Goal: Information Seeking & Learning: Check status

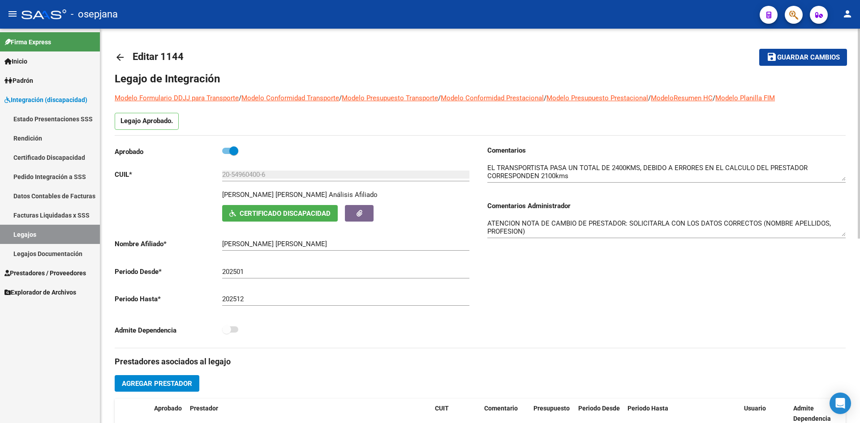
click at [809, 58] on span "Guardar cambios" at bounding box center [808, 58] width 63 height 8
click at [34, 98] on span "Integración (discapacidad)" at bounding box center [45, 100] width 83 height 10
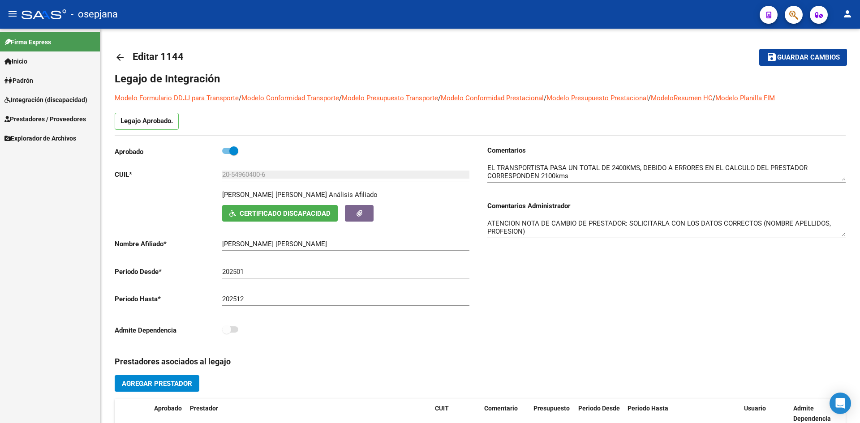
click at [40, 120] on span "Prestadores / Proveedores" at bounding box center [44, 119] width 81 height 10
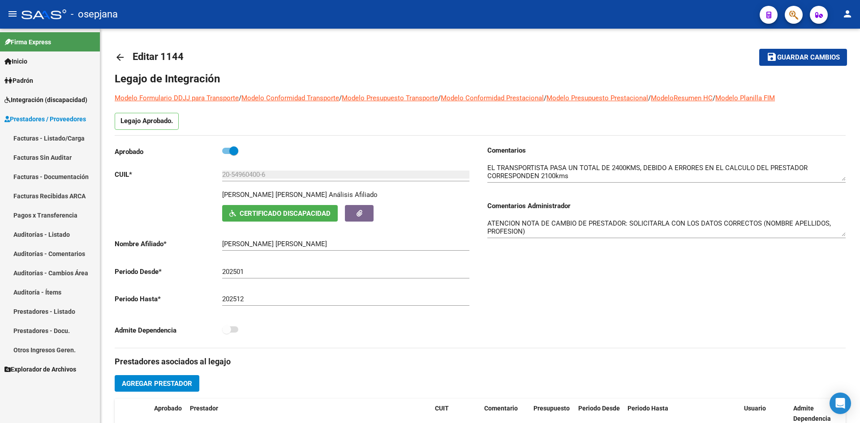
click at [51, 136] on link "Facturas - Listado/Carga" at bounding box center [50, 137] width 100 height 19
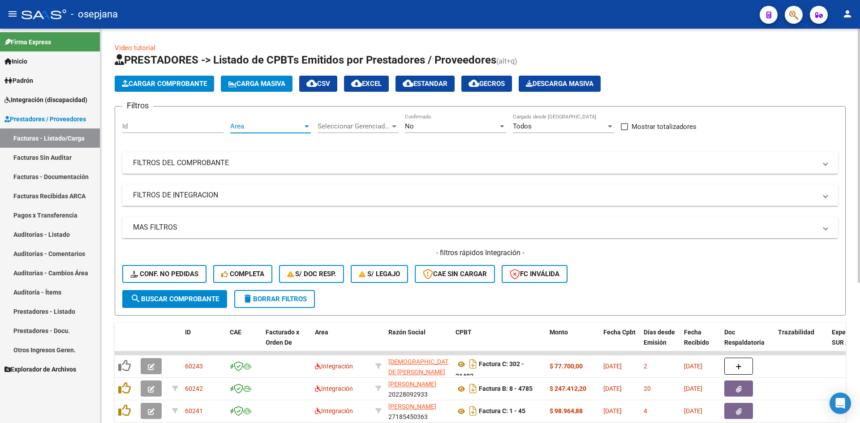
click at [243, 125] on span "Area" at bounding box center [266, 126] width 73 height 8
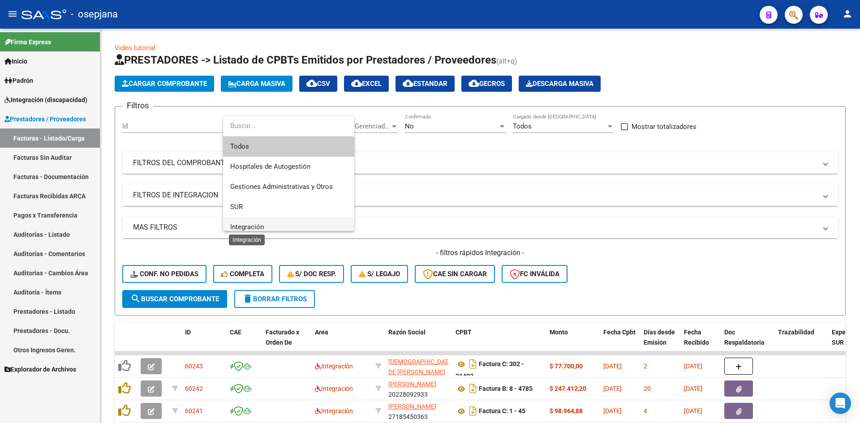
click at [256, 223] on span "Integración" at bounding box center [247, 227] width 34 height 8
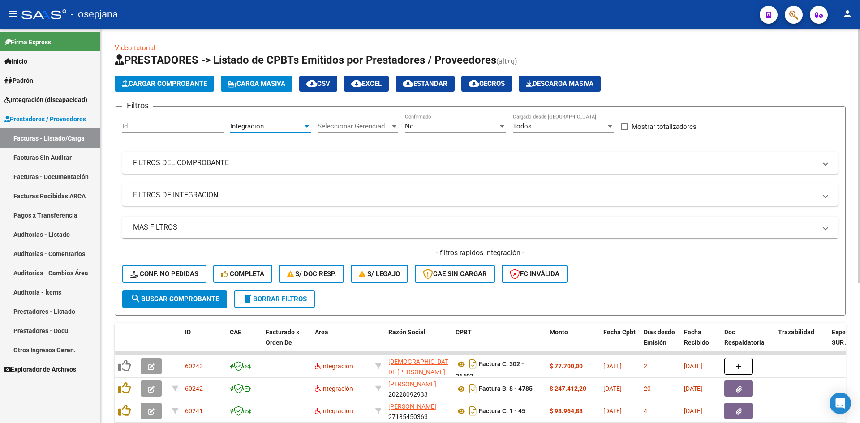
scroll to position [6, 0]
click at [422, 126] on div "No" at bounding box center [451, 126] width 93 height 8
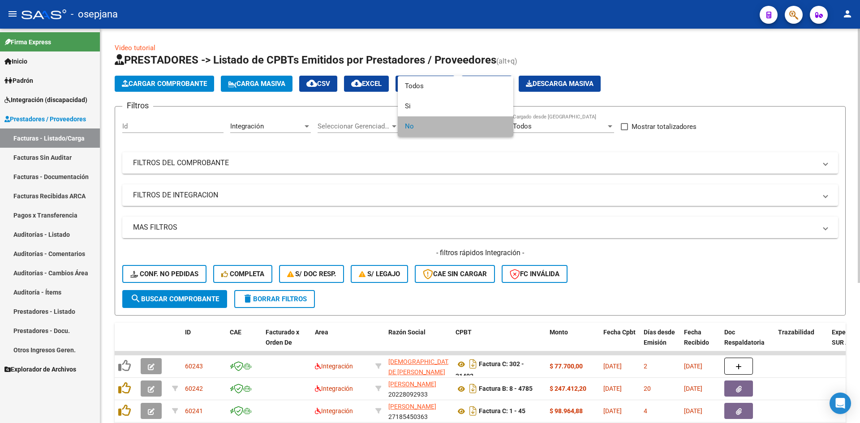
click at [422, 126] on span "No" at bounding box center [455, 126] width 101 height 20
click at [435, 219] on div at bounding box center [430, 211] width 860 height 423
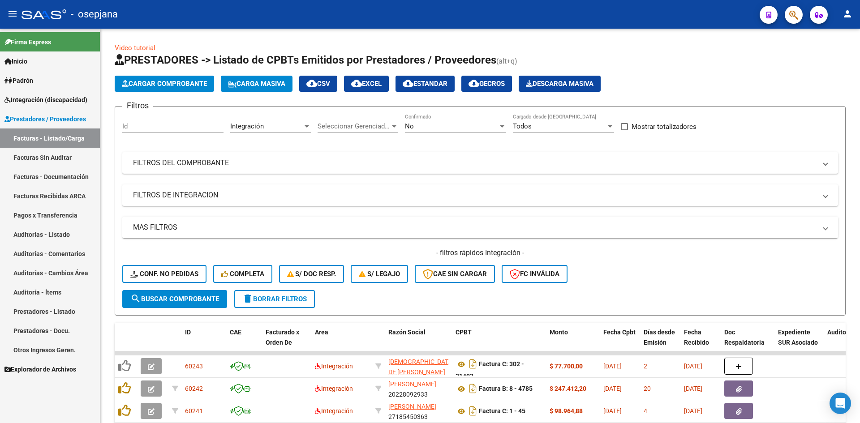
scroll to position [217, 0]
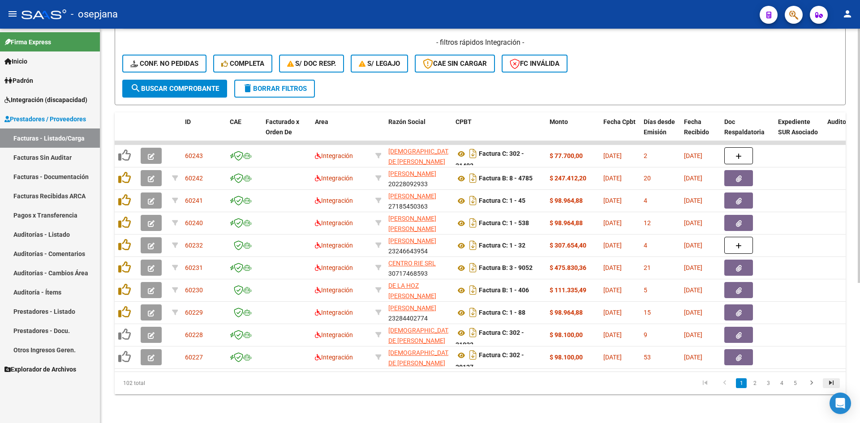
click at [828, 383] on icon "go to last page" at bounding box center [831, 384] width 12 height 11
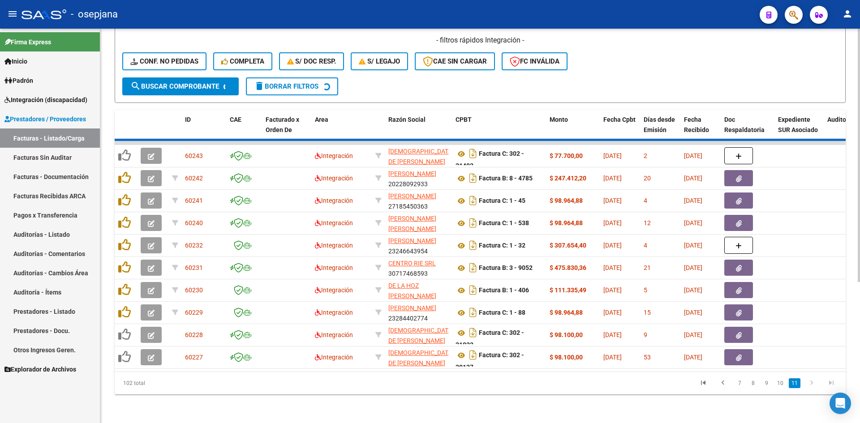
scroll to position [38, 0]
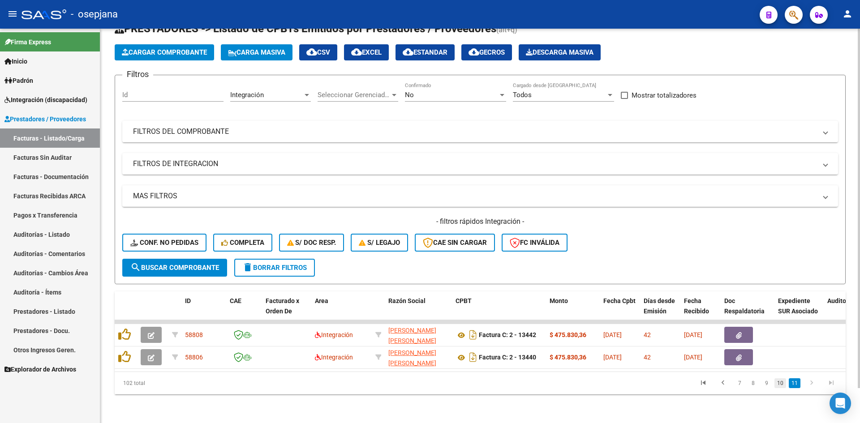
click at [780, 383] on link "10" at bounding box center [780, 383] width 12 height 10
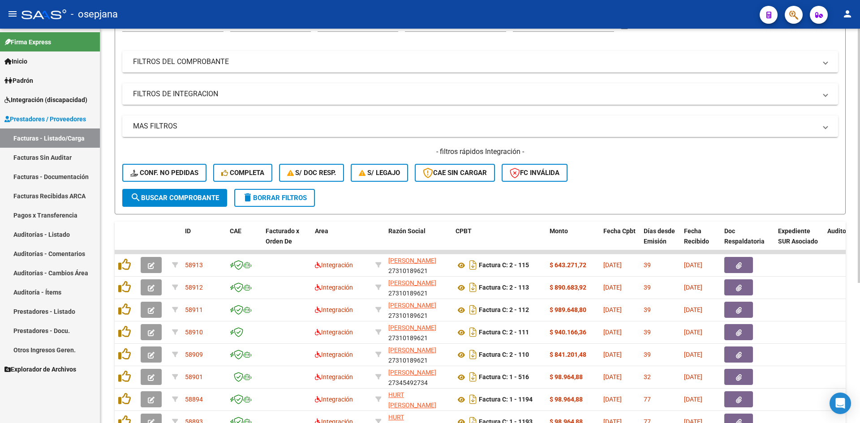
scroll to position [217, 0]
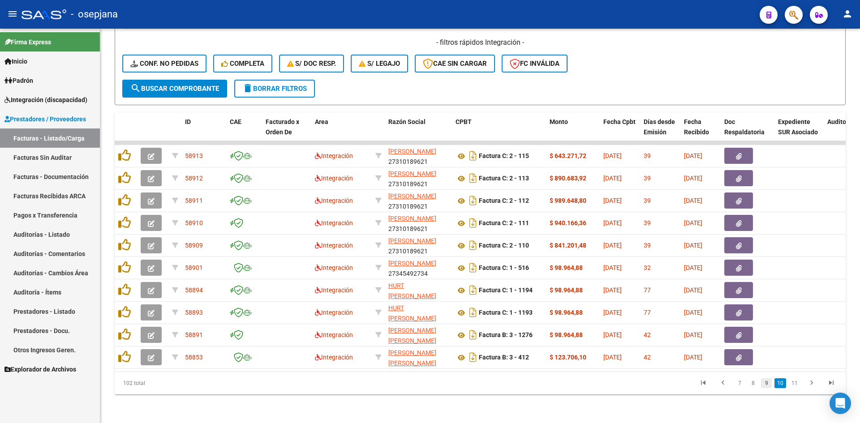
click at [764, 384] on link "9" at bounding box center [766, 383] width 11 height 10
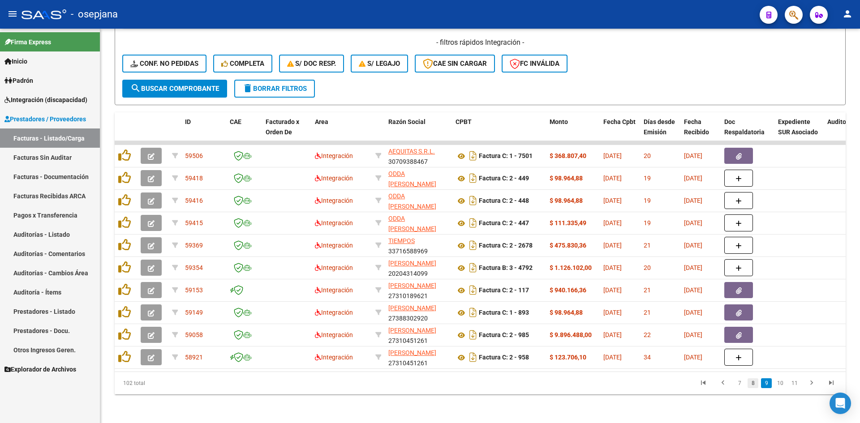
click at [749, 384] on link "8" at bounding box center [752, 383] width 11 height 10
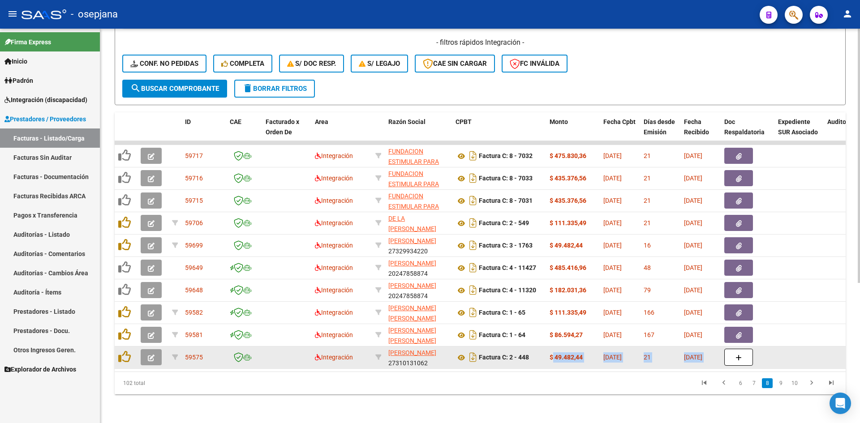
drag, startPoint x: 212, startPoint y: 364, endPoint x: 552, endPoint y: 351, distance: 341.0
click at [552, 351] on datatable-body "59717 Integración FUNDACION ESTIMULAR PARA INCLUIR 30714525286 Factura C: 8 - 7…" at bounding box center [480, 256] width 731 height 231
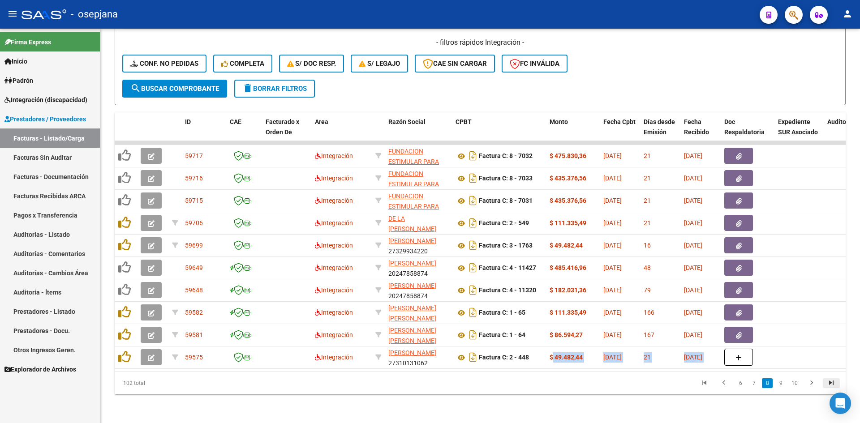
click at [831, 383] on icon "go to last page" at bounding box center [831, 384] width 12 height 11
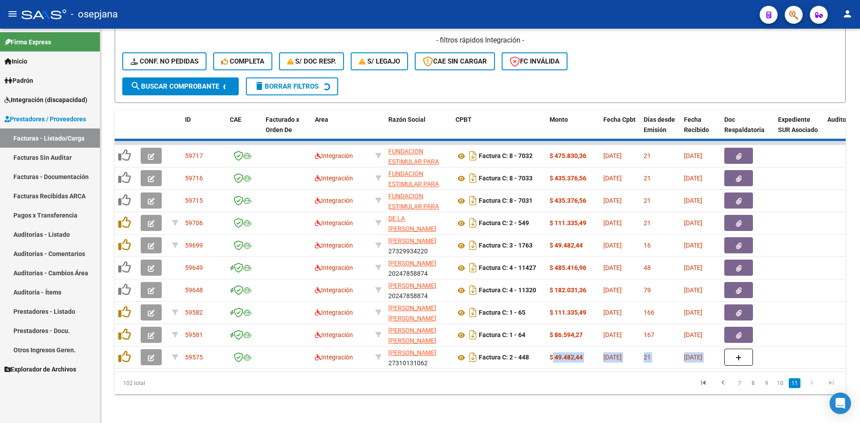
scroll to position [38, 0]
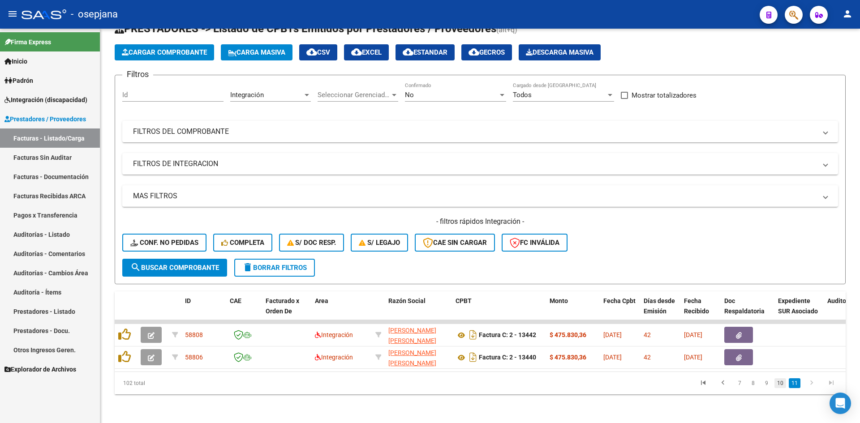
click at [780, 387] on link "10" at bounding box center [780, 383] width 12 height 10
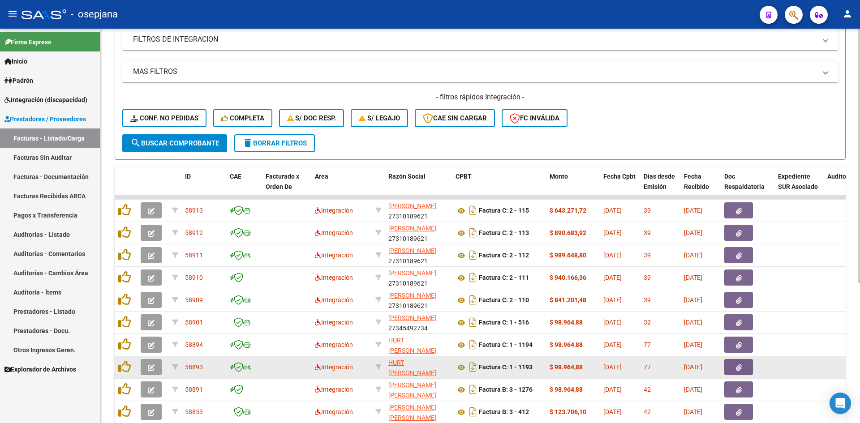
scroll to position [172, 0]
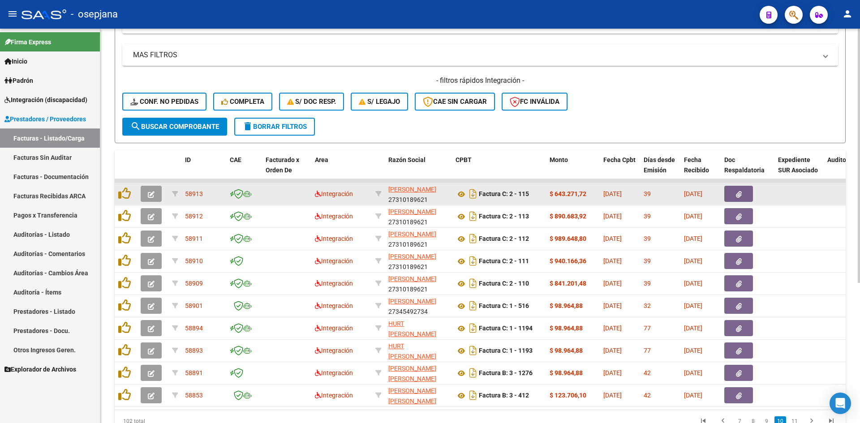
click at [142, 199] on button "button" at bounding box center [151, 194] width 21 height 16
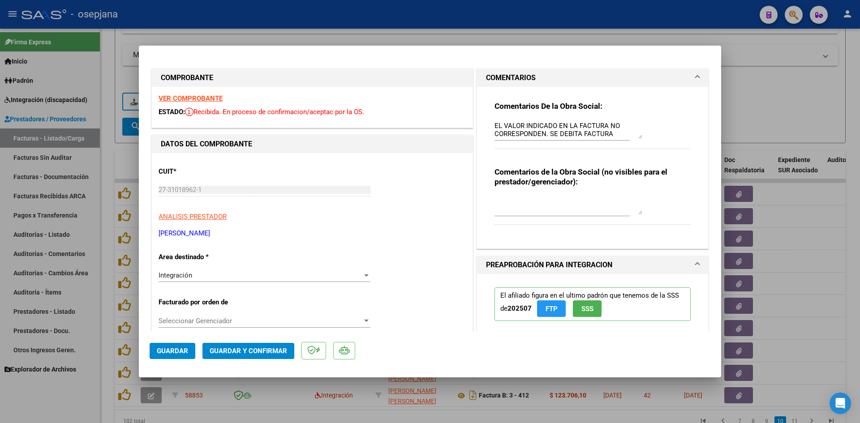
click at [789, 116] on div at bounding box center [430, 211] width 860 height 423
type input "$ 0,00"
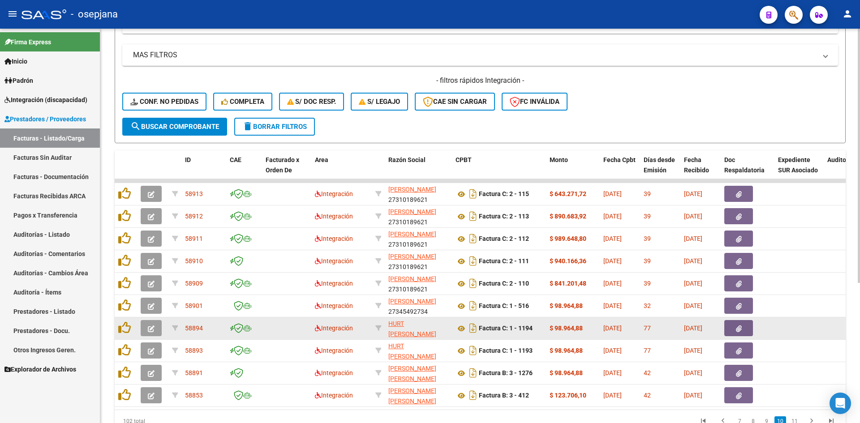
scroll to position [217, 0]
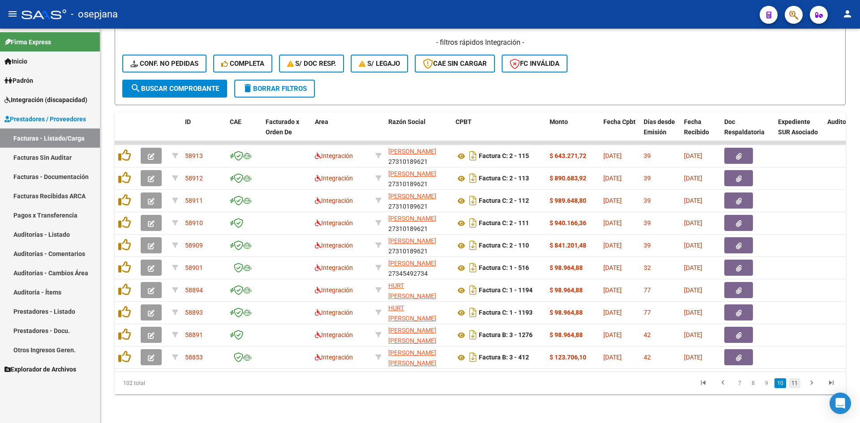
click at [794, 383] on link "11" at bounding box center [794, 383] width 12 height 10
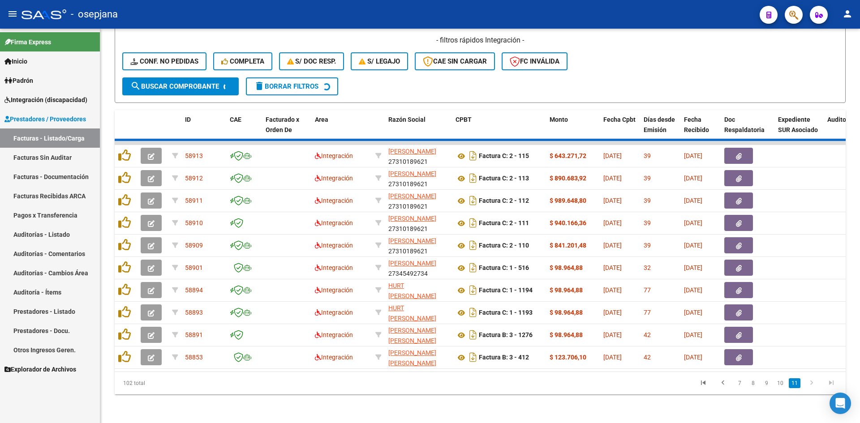
scroll to position [38, 0]
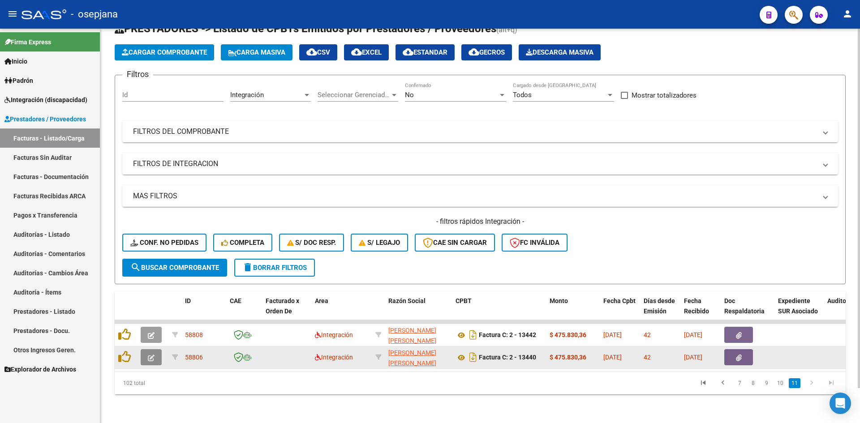
click at [149, 355] on icon "button" at bounding box center [151, 358] width 7 height 7
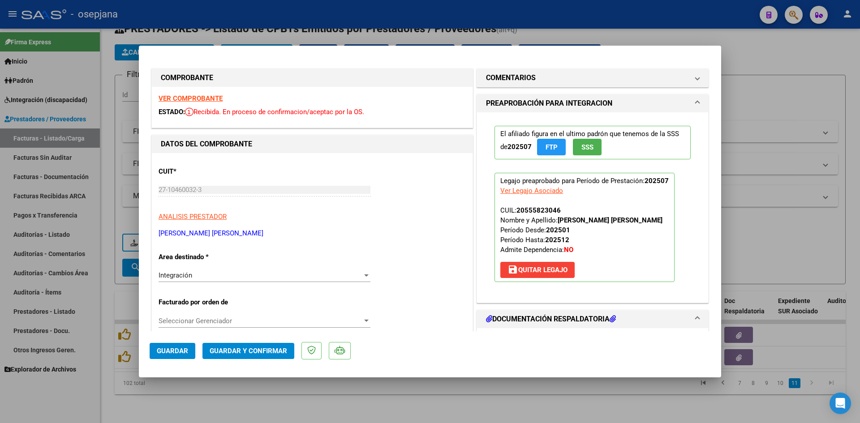
click at [775, 55] on div at bounding box center [430, 211] width 860 height 423
type input "$ 0,00"
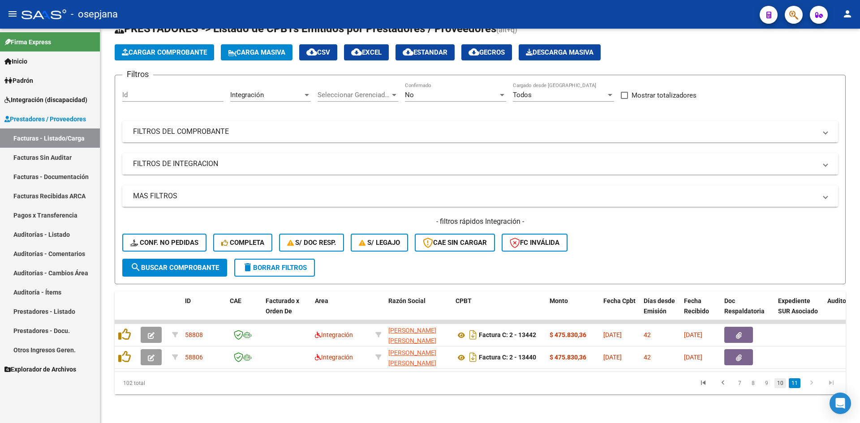
click at [777, 382] on link "10" at bounding box center [780, 383] width 12 height 10
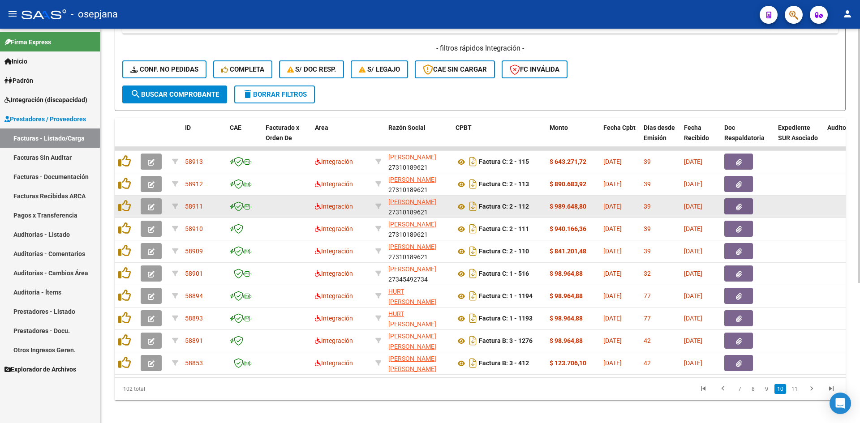
scroll to position [217, 0]
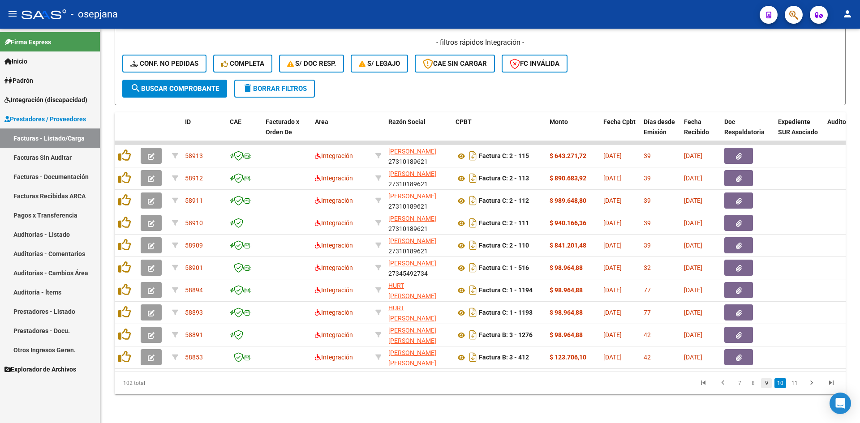
click at [765, 384] on link "9" at bounding box center [766, 383] width 11 height 10
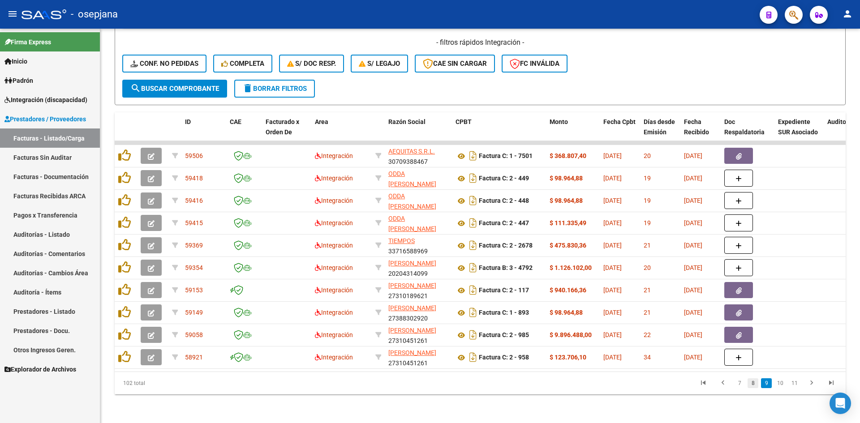
click at [755, 385] on link "8" at bounding box center [752, 383] width 11 height 10
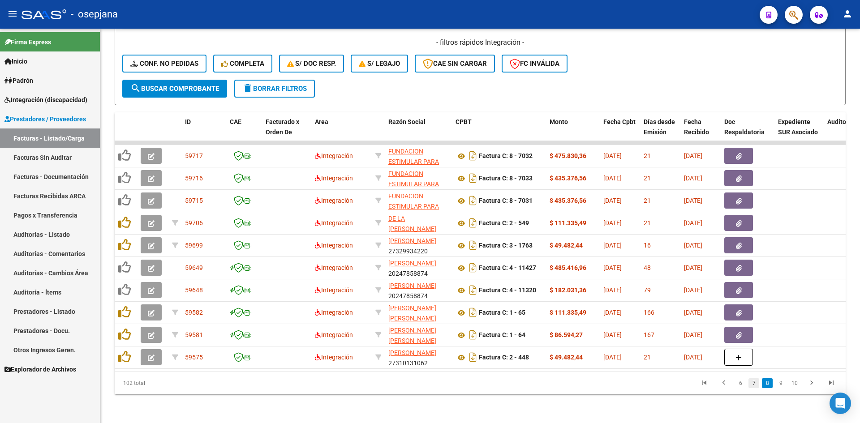
click at [755, 384] on link "7" at bounding box center [753, 383] width 11 height 10
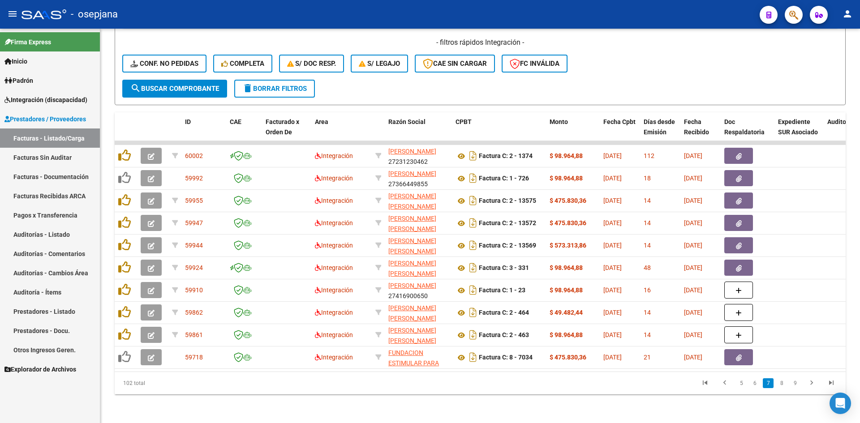
click at [755, 384] on link "6" at bounding box center [754, 383] width 11 height 10
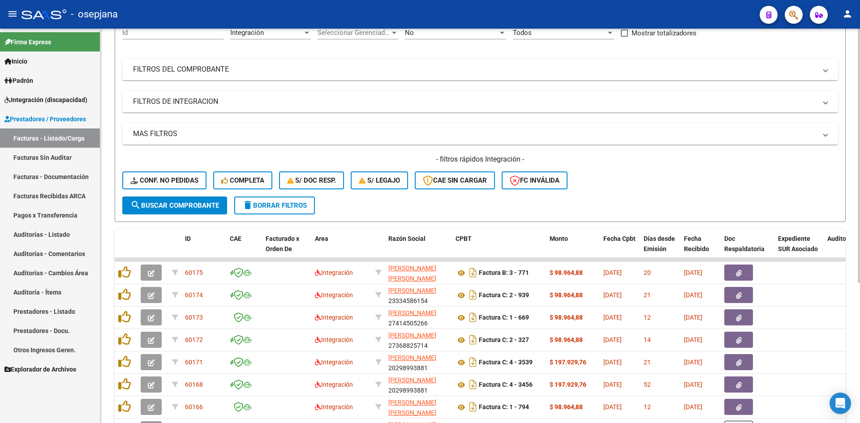
scroll to position [0, 0]
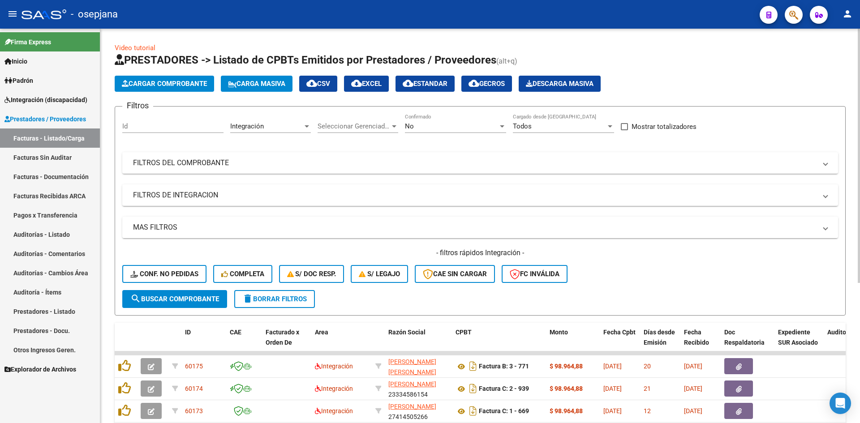
click at [279, 123] on div "Integración" at bounding box center [266, 126] width 73 height 8
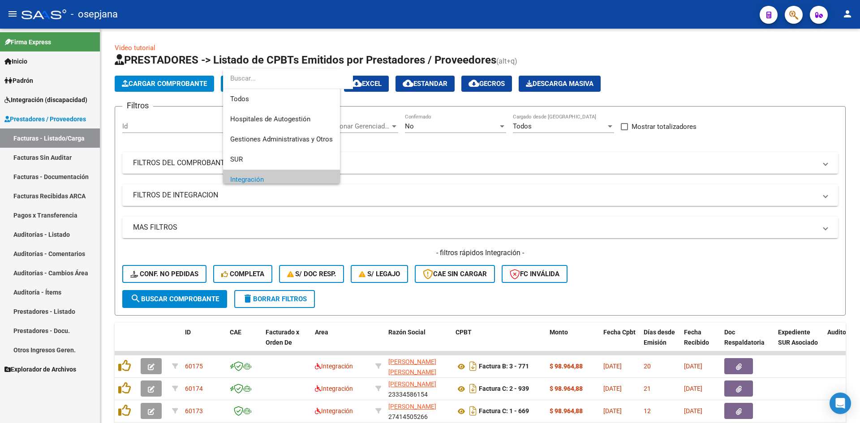
scroll to position [54, 0]
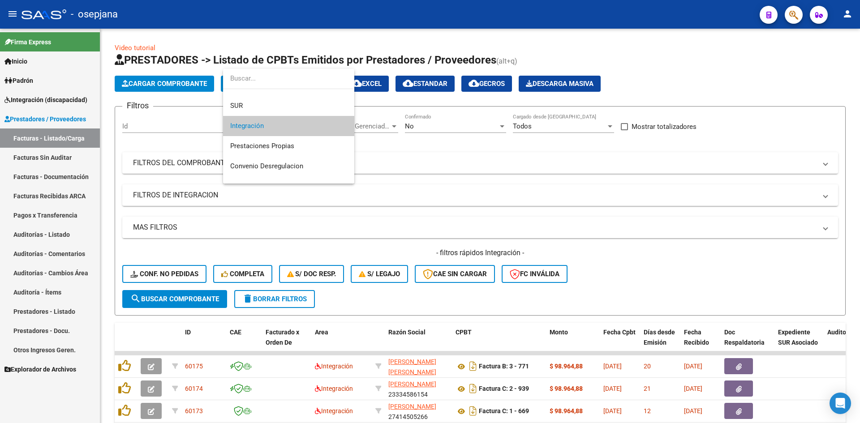
click at [261, 131] on span "Integración" at bounding box center [288, 126] width 117 height 20
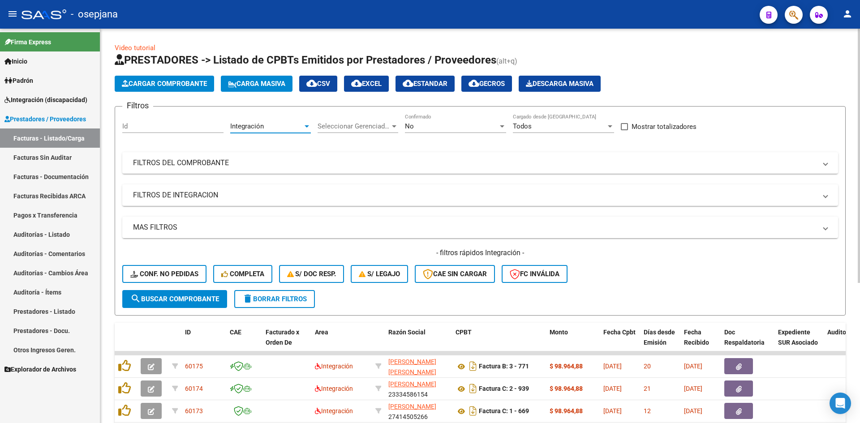
click at [434, 126] on div "No" at bounding box center [451, 126] width 93 height 8
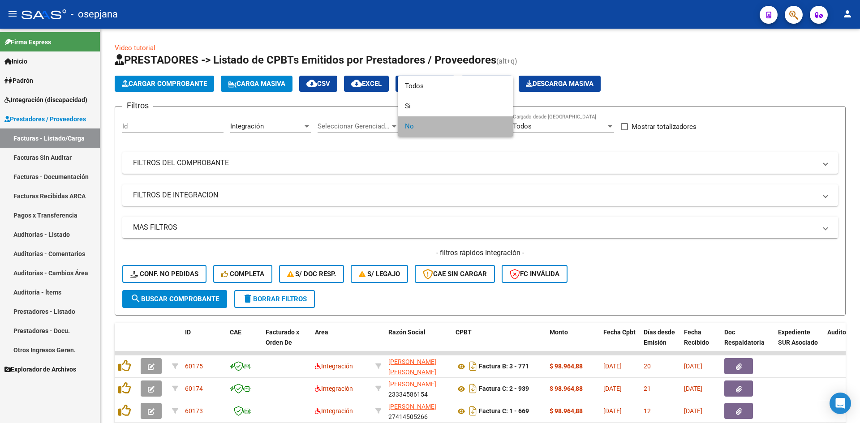
click at [435, 126] on span "No" at bounding box center [455, 126] width 101 height 20
click at [625, 277] on div at bounding box center [430, 211] width 860 height 423
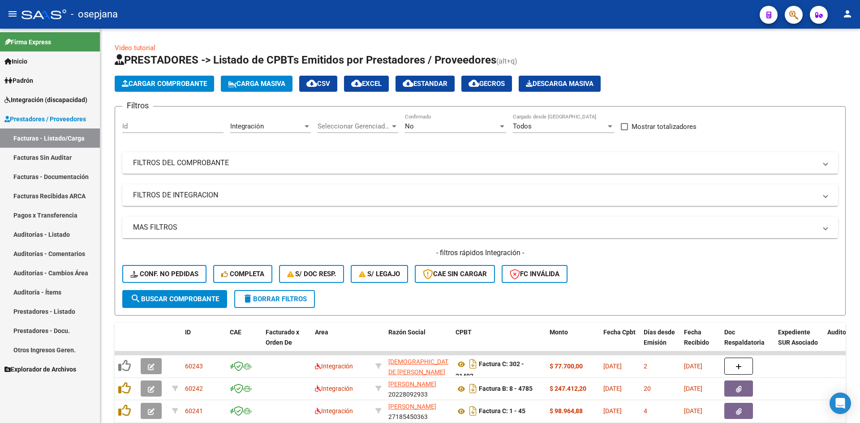
scroll to position [217, 0]
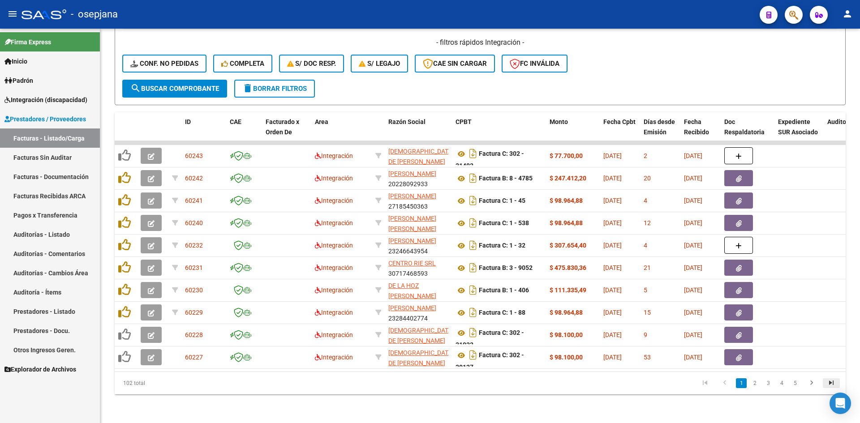
click at [824, 384] on link "go to last page" at bounding box center [830, 383] width 17 height 10
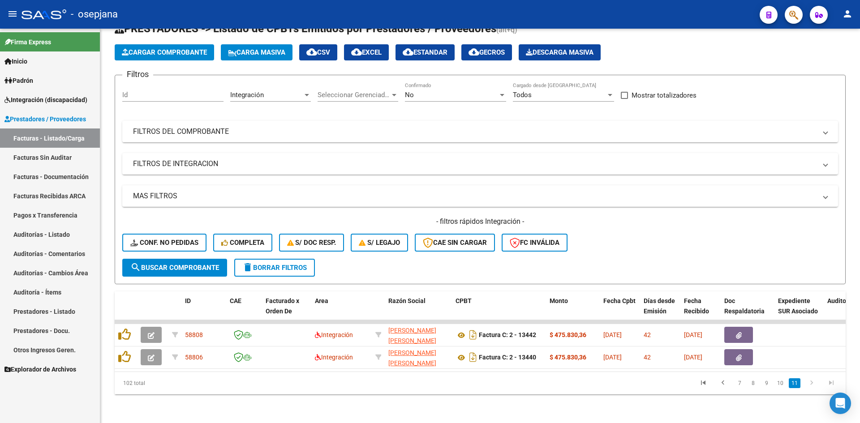
scroll to position [38, 0]
click at [779, 384] on link "10" at bounding box center [780, 383] width 12 height 10
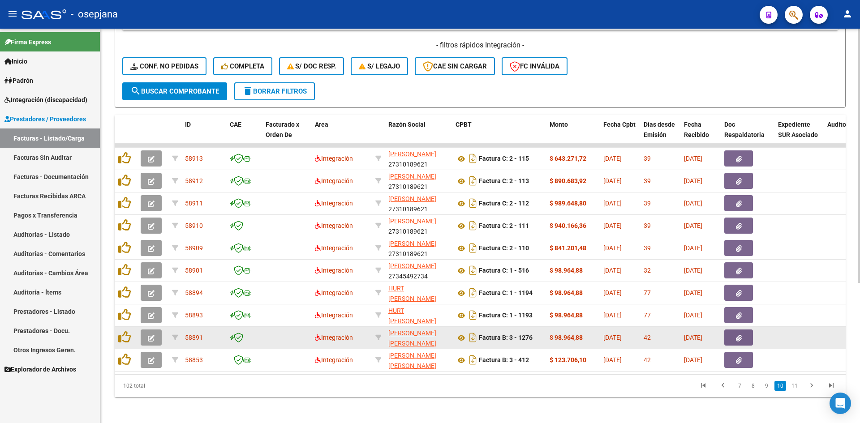
scroll to position [217, 0]
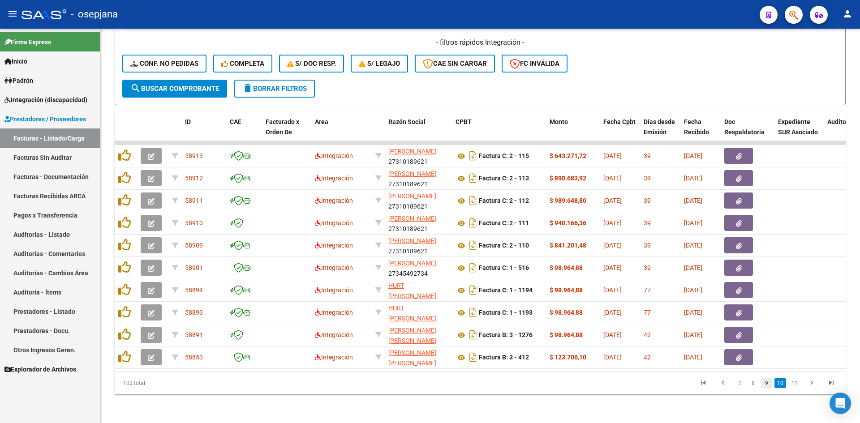
click at [764, 383] on link "9" at bounding box center [766, 383] width 11 height 10
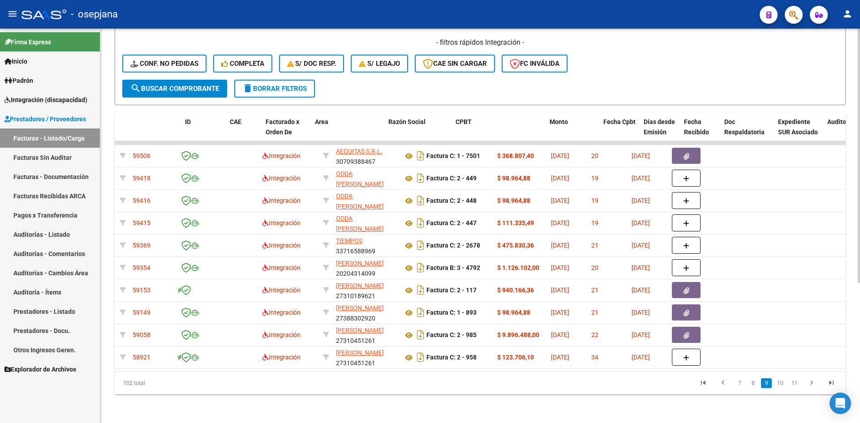
scroll to position [0, 0]
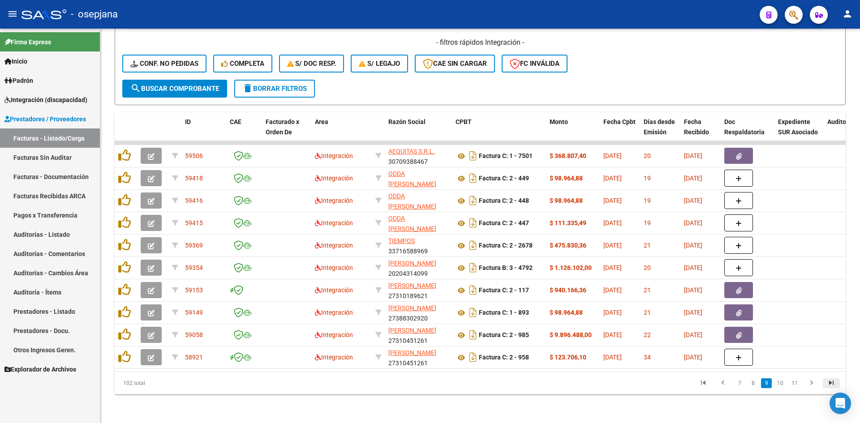
click at [827, 385] on icon "go to last page" at bounding box center [831, 384] width 12 height 11
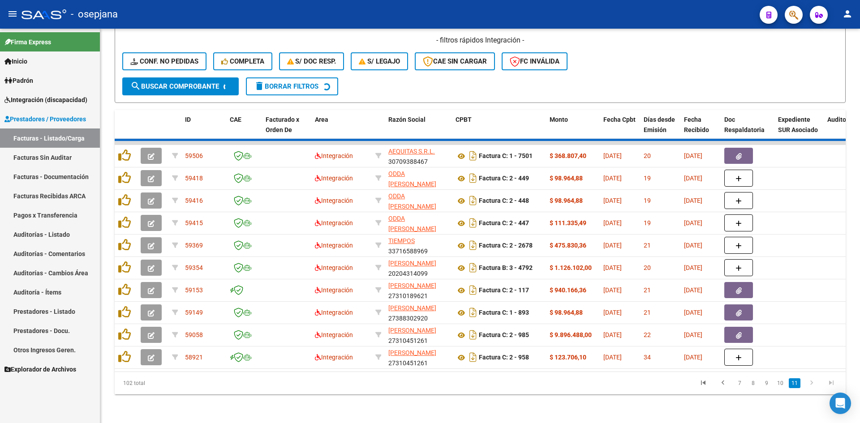
scroll to position [38, 0]
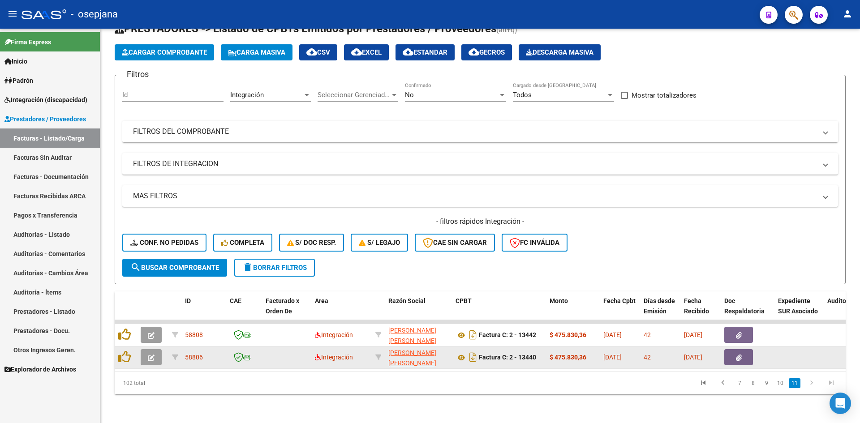
click at [153, 355] on icon "button" at bounding box center [151, 358] width 7 height 7
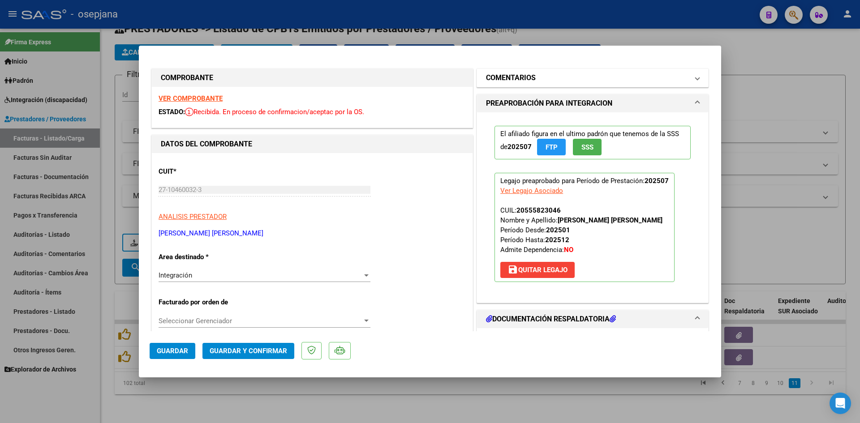
click at [544, 84] on mat-expansion-panel-header "COMENTARIOS" at bounding box center [592, 78] width 231 height 18
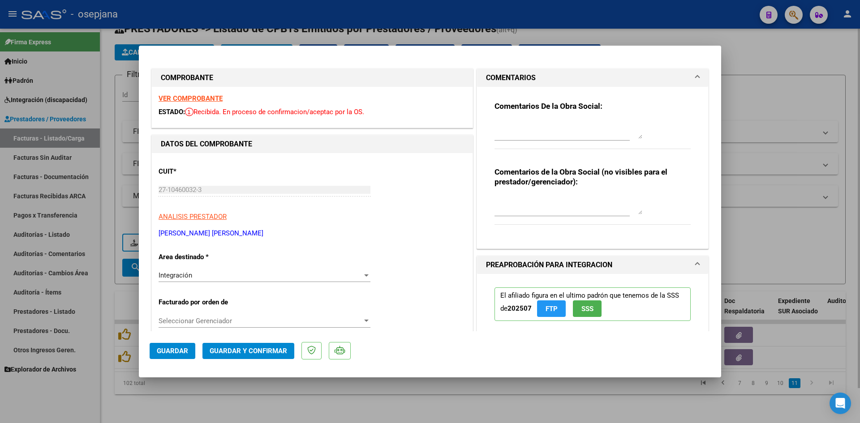
click at [761, 96] on div at bounding box center [430, 211] width 860 height 423
type input "$ 0,00"
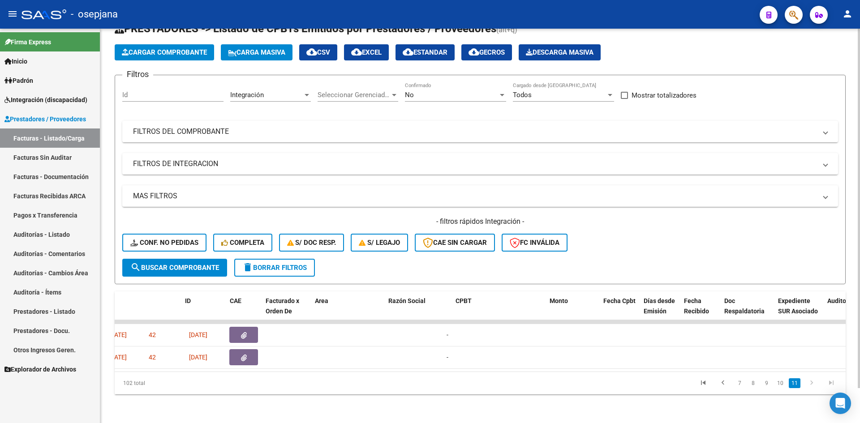
scroll to position [0, 0]
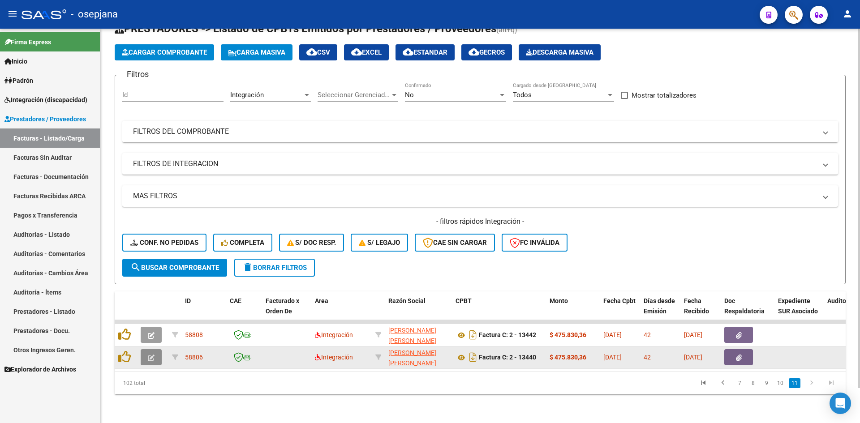
click at [148, 355] on icon "button" at bounding box center [151, 358] width 7 height 7
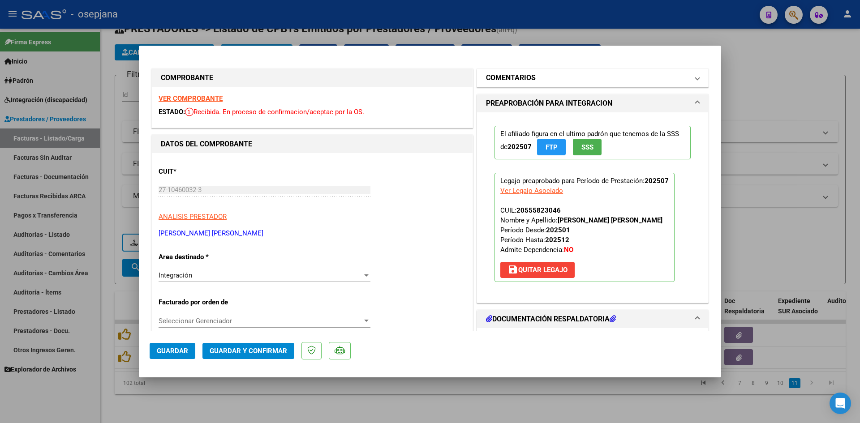
click at [549, 76] on mat-panel-title "COMENTARIOS" at bounding box center [587, 78] width 202 height 11
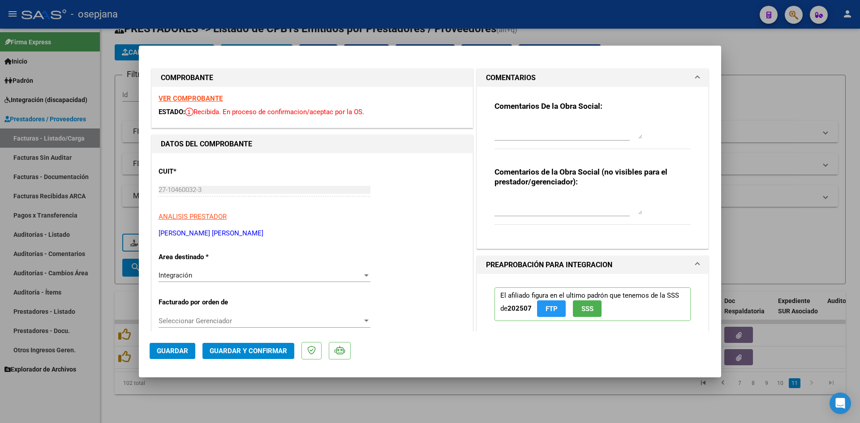
click at [798, 113] on div at bounding box center [430, 211] width 860 height 423
type input "$ 0,00"
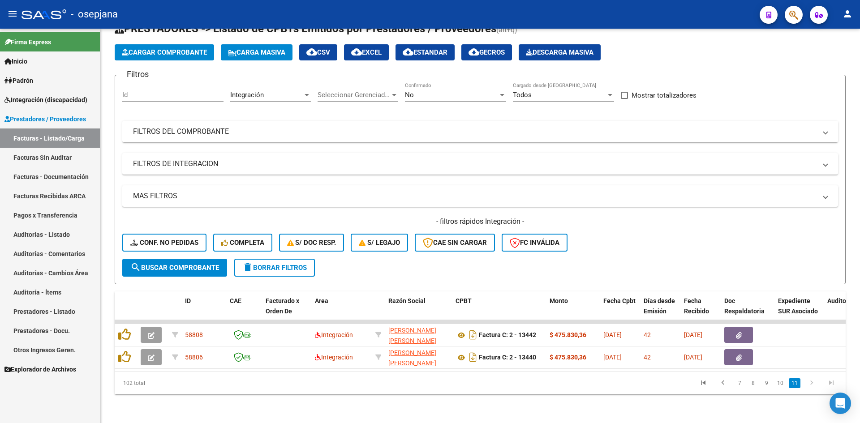
click at [39, 137] on link "Facturas - Listado/Carga" at bounding box center [50, 137] width 100 height 19
click at [254, 91] on span "Integración" at bounding box center [247, 95] width 34 height 8
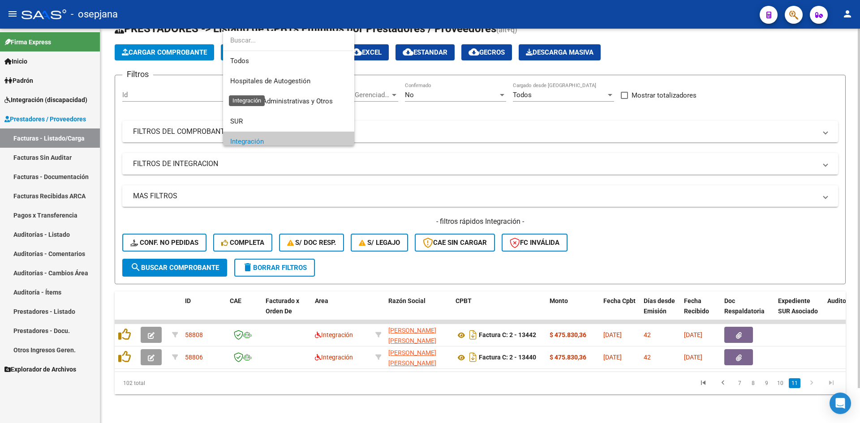
scroll to position [54, 0]
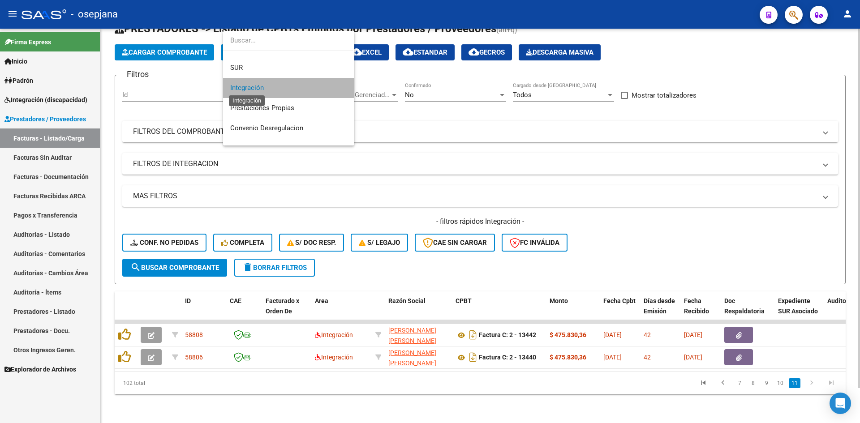
click at [254, 87] on span "Integración" at bounding box center [247, 88] width 34 height 8
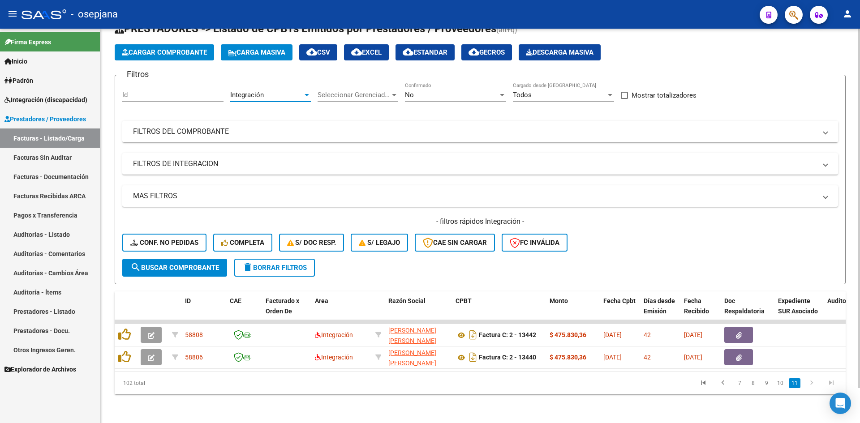
click at [429, 91] on div "No" at bounding box center [451, 95] width 93 height 8
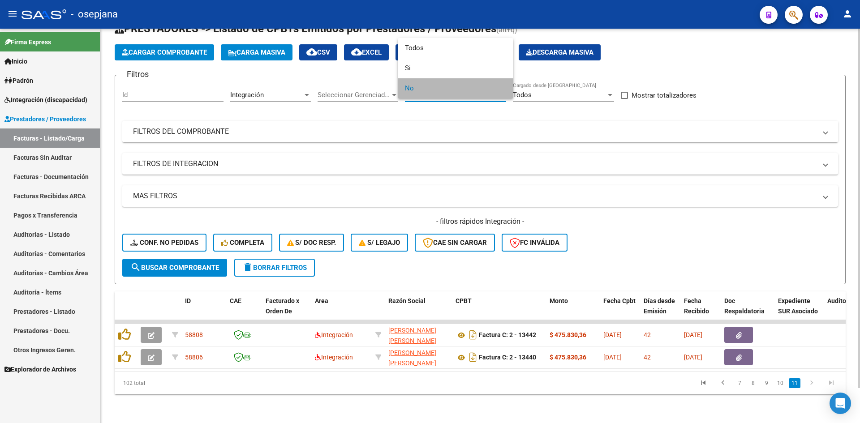
click at [429, 90] on span "No" at bounding box center [455, 88] width 101 height 20
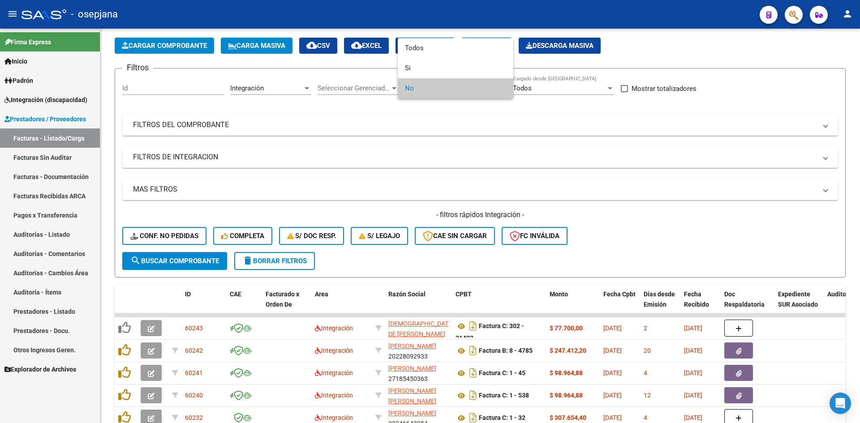
click at [651, 101] on div at bounding box center [430, 211] width 860 height 423
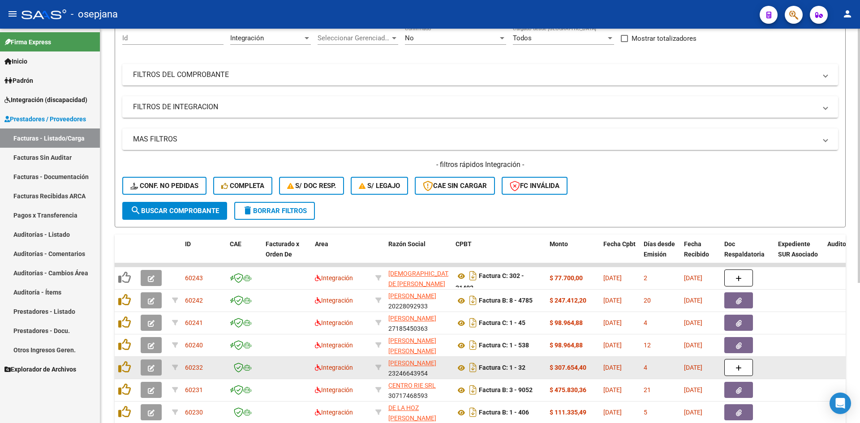
scroll to position [217, 0]
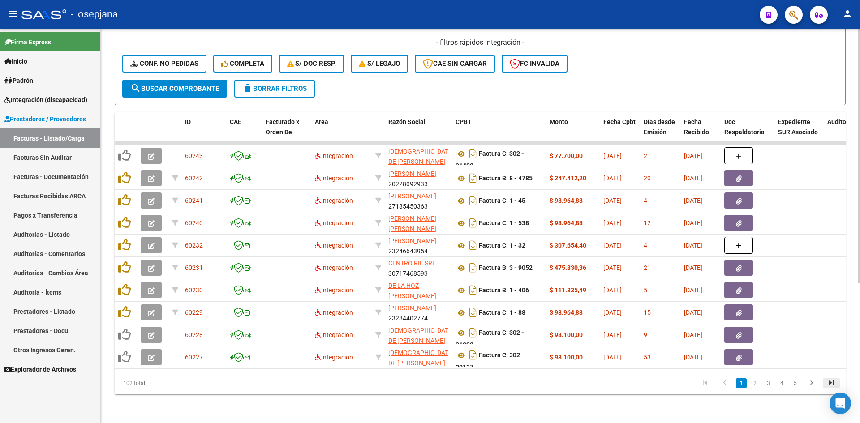
click at [832, 379] on icon "go to last page" at bounding box center [831, 384] width 12 height 11
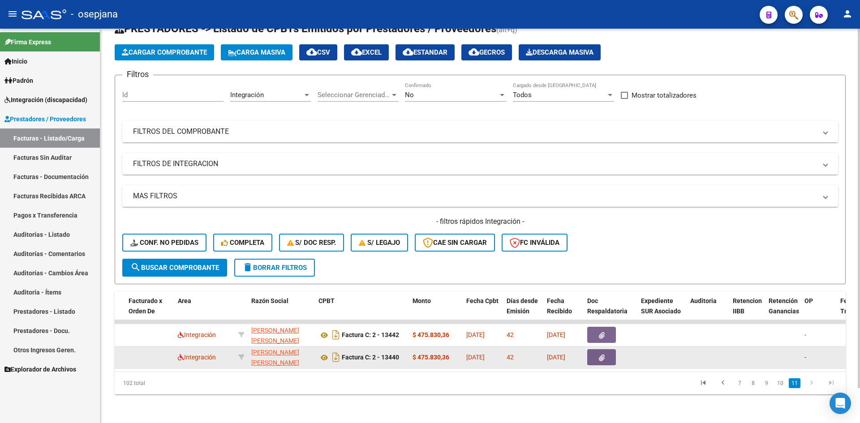
scroll to position [0, 0]
drag, startPoint x: 248, startPoint y: 347, endPoint x: 308, endPoint y: 346, distance: 60.0
click at [308, 347] on datatable-body-cell "UMANSKY PATRICIA ANDREA 27104600323" at bounding box center [281, 358] width 67 height 22
copy span "UMANSKY PATRICIA"
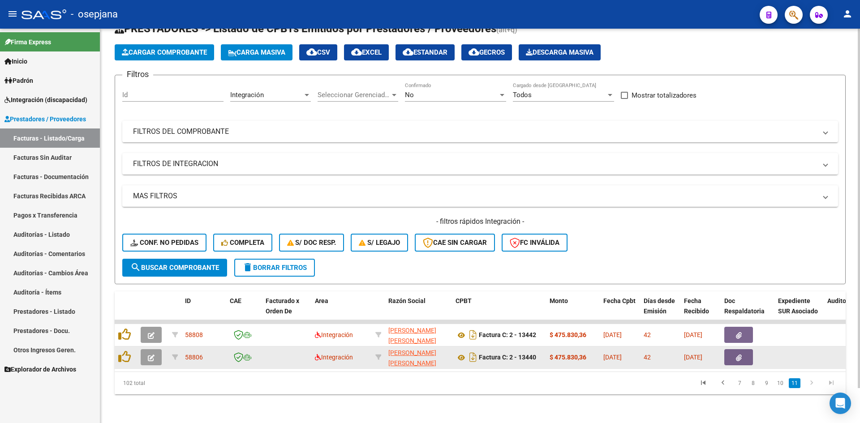
click at [153, 353] on span "button" at bounding box center [151, 357] width 7 height 8
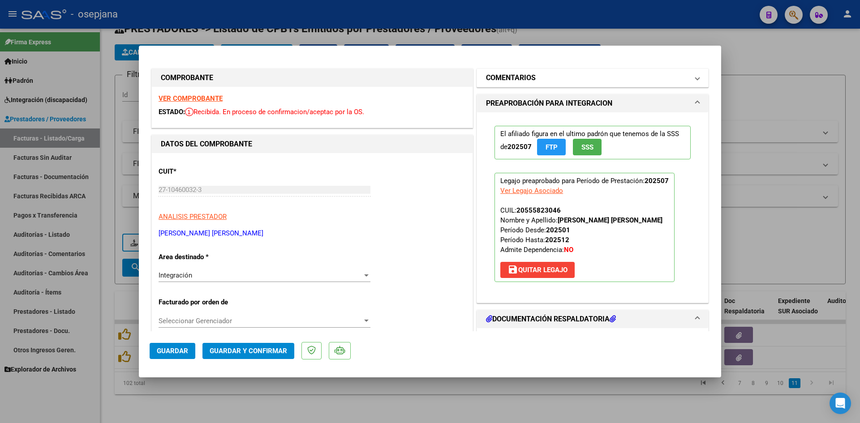
click at [521, 81] on h1 "COMENTARIOS" at bounding box center [511, 78] width 50 height 11
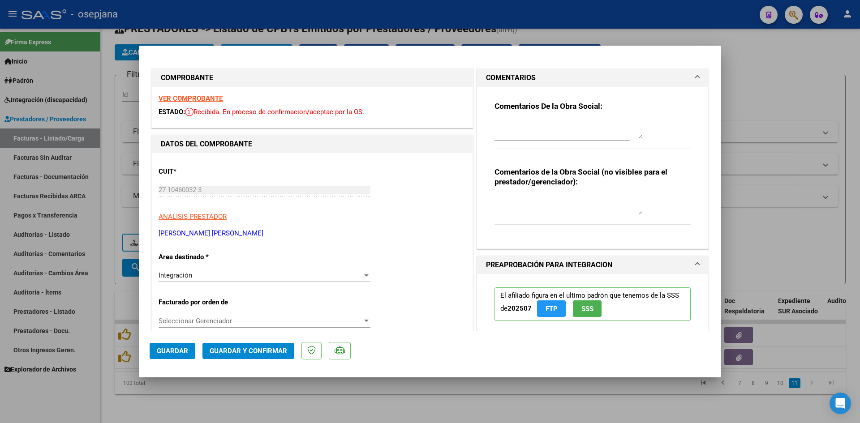
click at [201, 100] on strong "VER COMPROBANTE" at bounding box center [190, 98] width 64 height 8
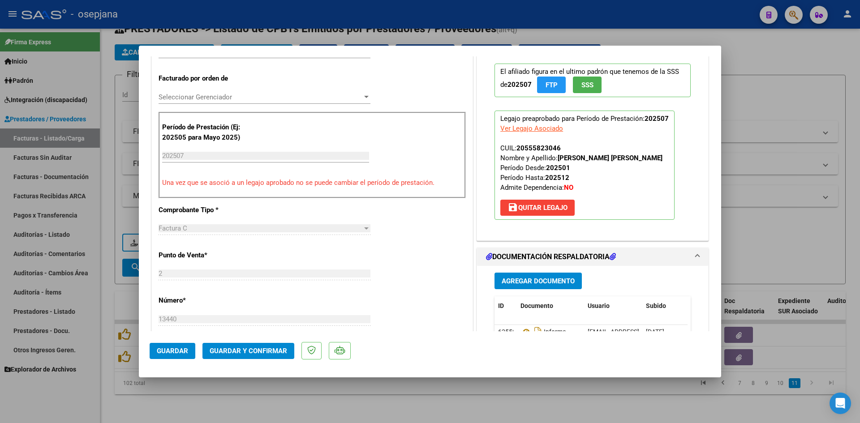
click at [753, 127] on div at bounding box center [430, 211] width 860 height 423
type input "$ 0,00"
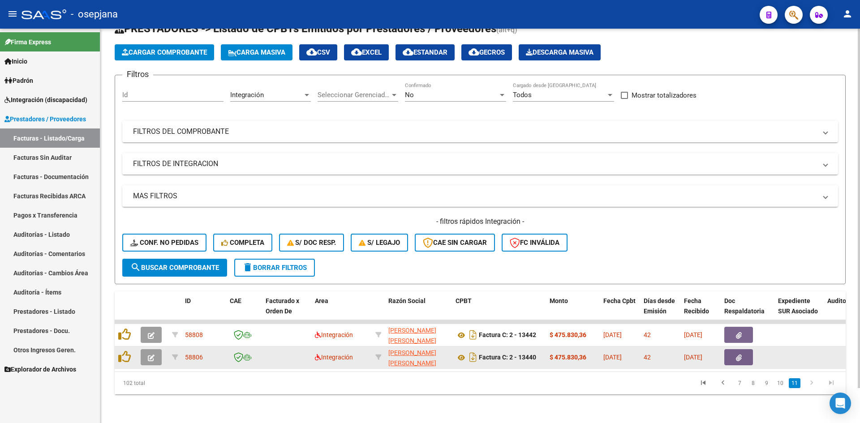
drag, startPoint x: 481, startPoint y: 350, endPoint x: 547, endPoint y: 343, distance: 66.2
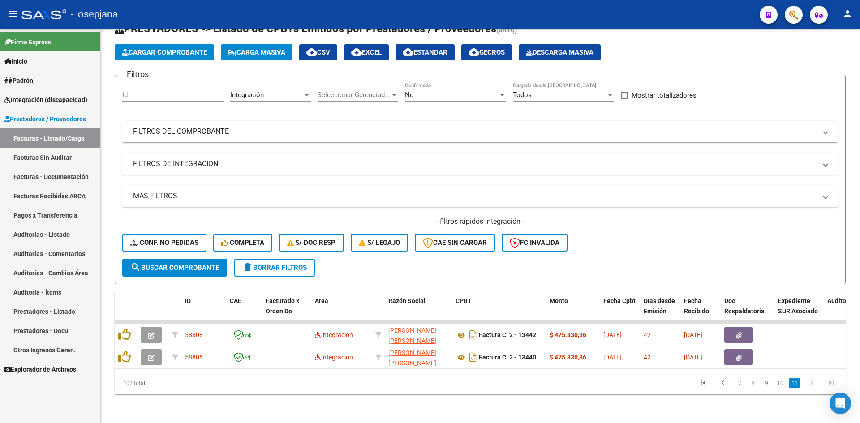
copy strong "Factura C: 2 - 13440"
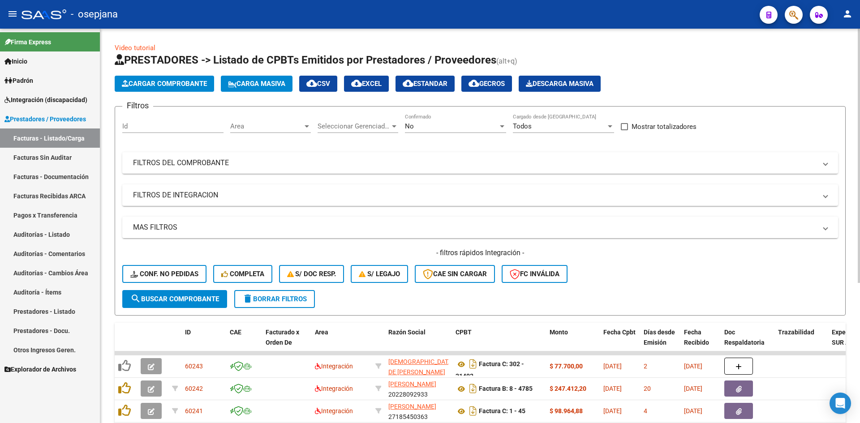
click at [268, 128] on span "Area" at bounding box center [266, 126] width 73 height 8
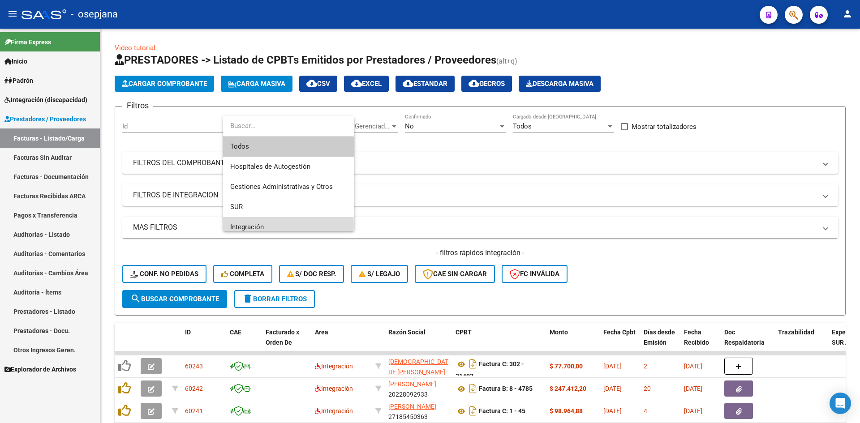
click at [274, 224] on span "Integración" at bounding box center [288, 227] width 117 height 20
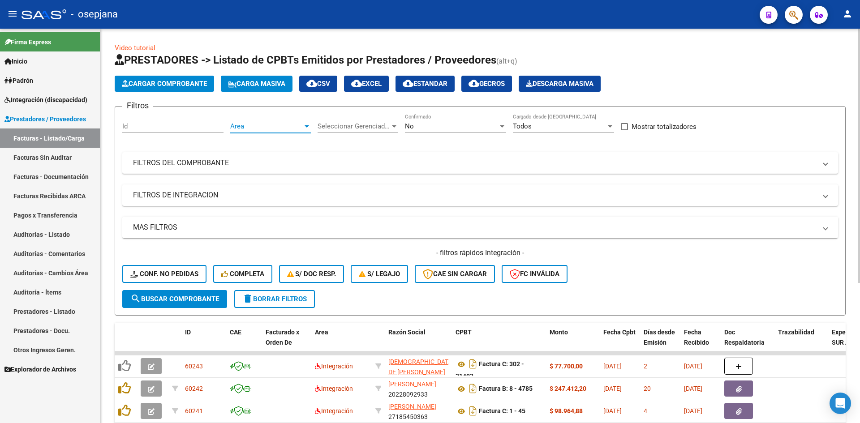
scroll to position [6, 0]
click at [416, 127] on div "No" at bounding box center [451, 126] width 93 height 8
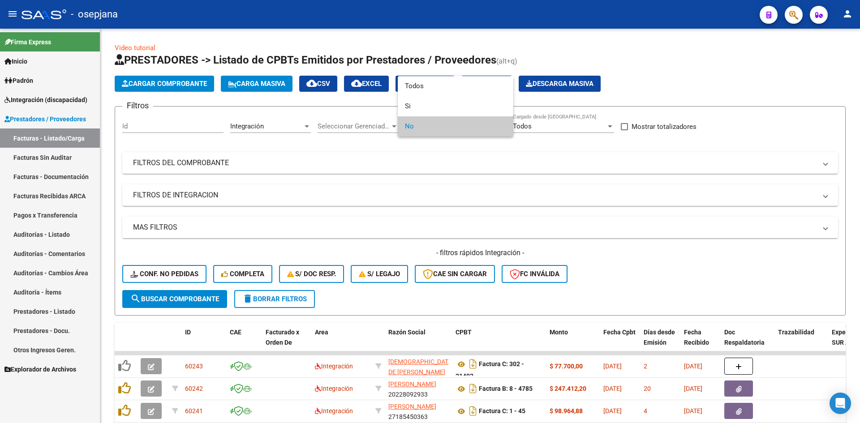
click at [419, 132] on span "No" at bounding box center [455, 126] width 101 height 20
click at [531, 239] on div at bounding box center [430, 211] width 860 height 423
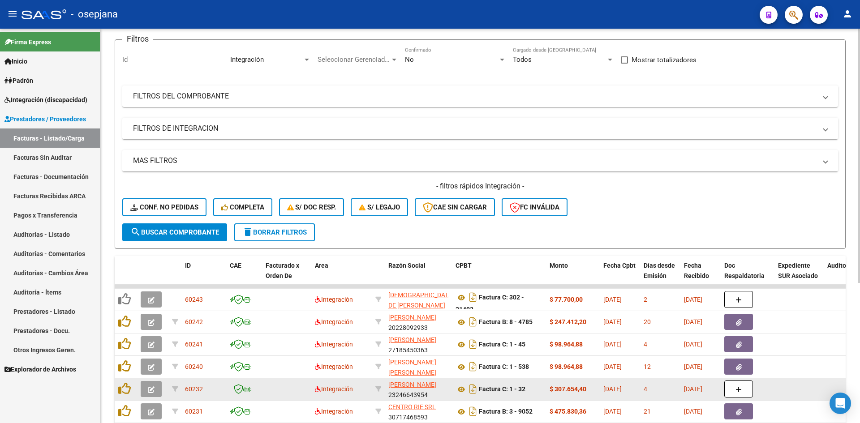
scroll to position [217, 0]
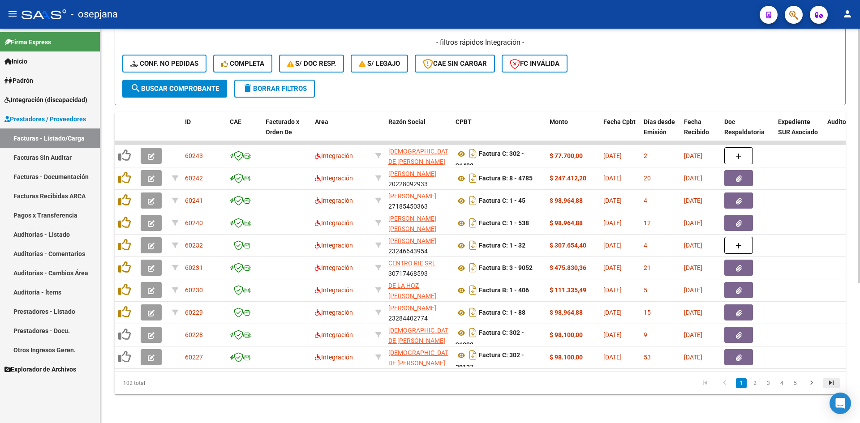
click at [830, 383] on icon "go to last page" at bounding box center [831, 384] width 12 height 11
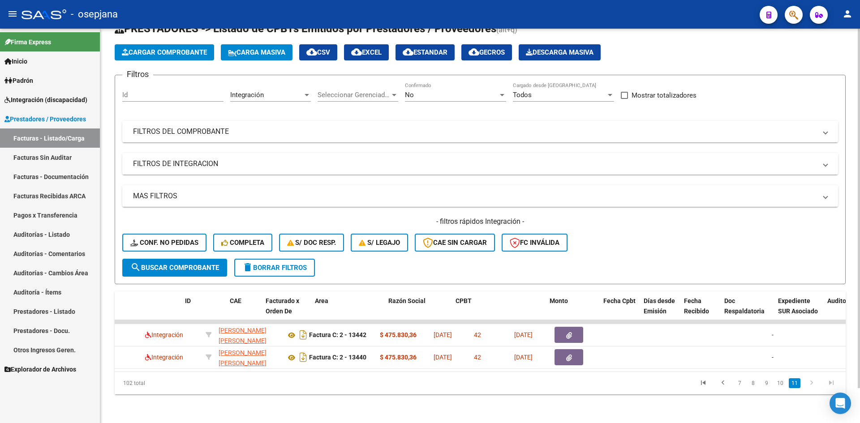
scroll to position [0, 0]
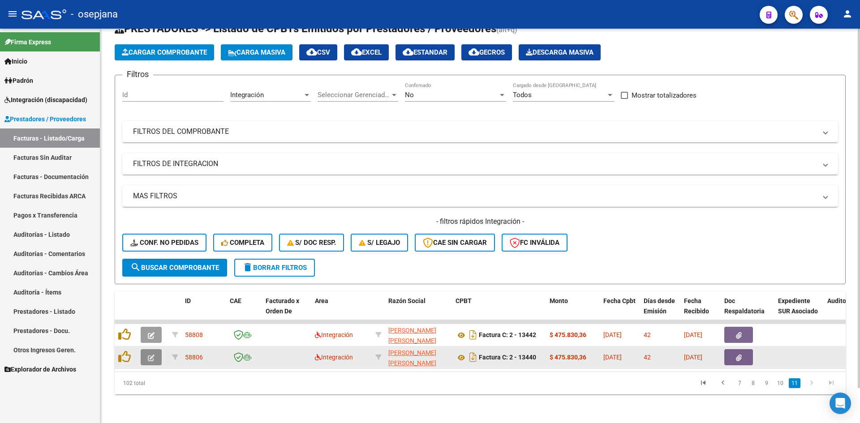
click at [146, 350] on button "button" at bounding box center [151, 357] width 21 height 16
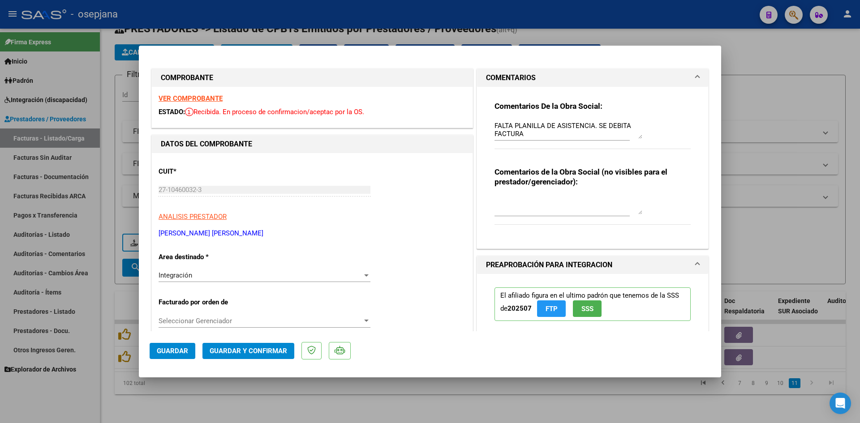
click at [208, 98] on strong "VER COMPROBANTE" at bounding box center [190, 98] width 64 height 8
click at [741, 63] on div at bounding box center [430, 211] width 860 height 423
type input "$ 0,00"
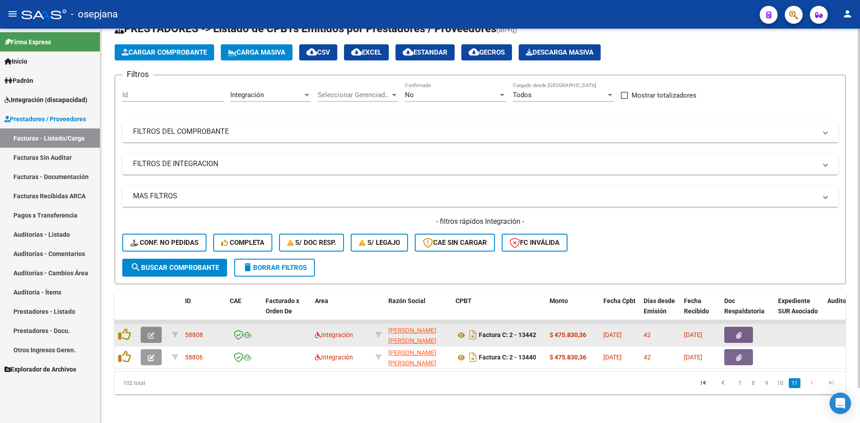
click at [147, 327] on button "button" at bounding box center [151, 335] width 21 height 16
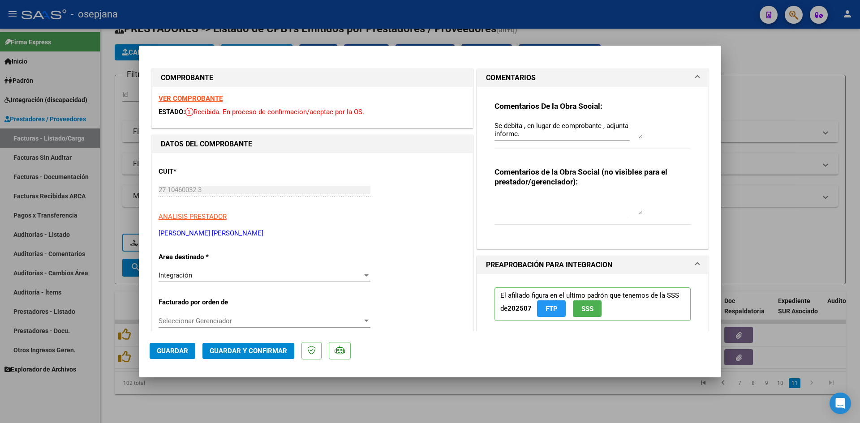
drag, startPoint x: 426, startPoint y: 154, endPoint x: 375, endPoint y: 112, distance: 66.2
click at [375, 112] on div "ESTADO: Recibida. En proceso de confirmacion/aceptac por la OS." at bounding box center [311, 112] width 307 height 10
click at [198, 95] on strong "VER COMPROBANTE" at bounding box center [190, 98] width 64 height 8
click at [747, 97] on div at bounding box center [430, 211] width 860 height 423
type input "$ 0,00"
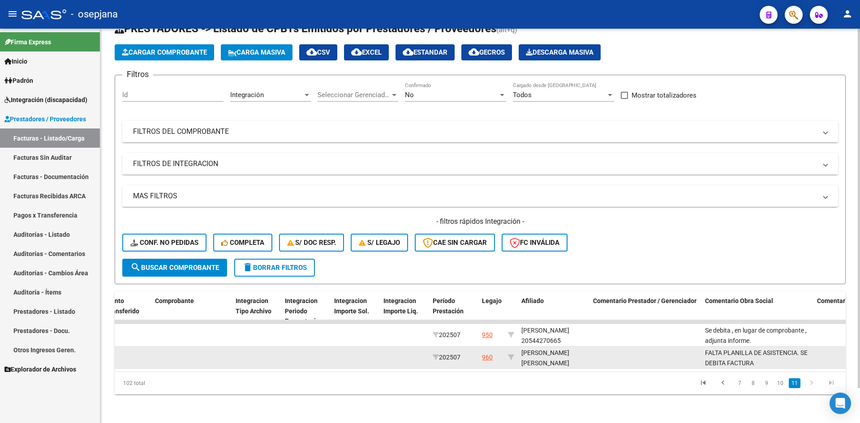
scroll to position [0, 0]
drag, startPoint x: 703, startPoint y: 344, endPoint x: 762, endPoint y: 356, distance: 60.0
click at [762, 356] on datatable-body-cell "FALTA PLANILLA DE ASISTENCIA. SE DEBITA FACTURA" at bounding box center [757, 358] width 112 height 22
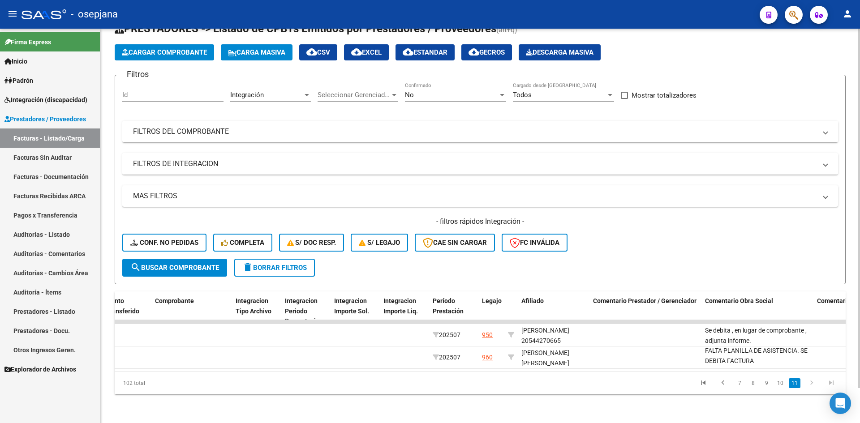
copy span "FALTA PLANILLA DE ASISTENCIA. SE DEBITA FACTURA"
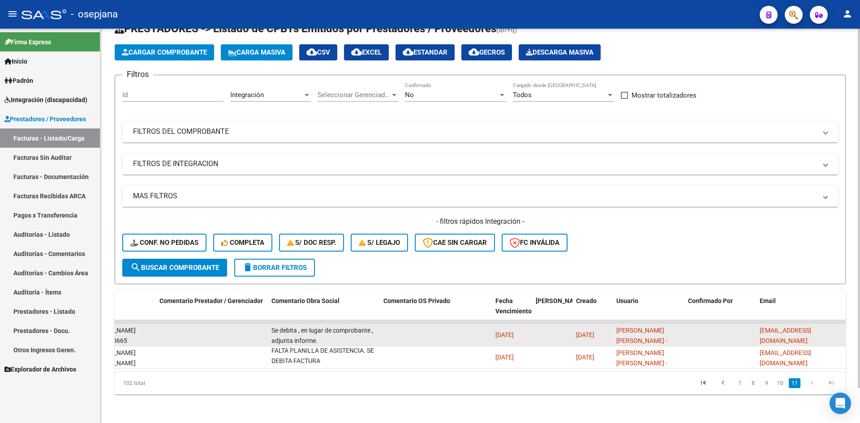
scroll to position [2, 0]
drag, startPoint x: 271, startPoint y: 323, endPoint x: 335, endPoint y: 330, distance: 64.4
click at [335, 330] on datatable-body-cell "Se debita , en lugar de comprobante , adjunta informe." at bounding box center [324, 335] width 112 height 22
copy span "Se debita , en lugar de comprobante , adjunta informe."
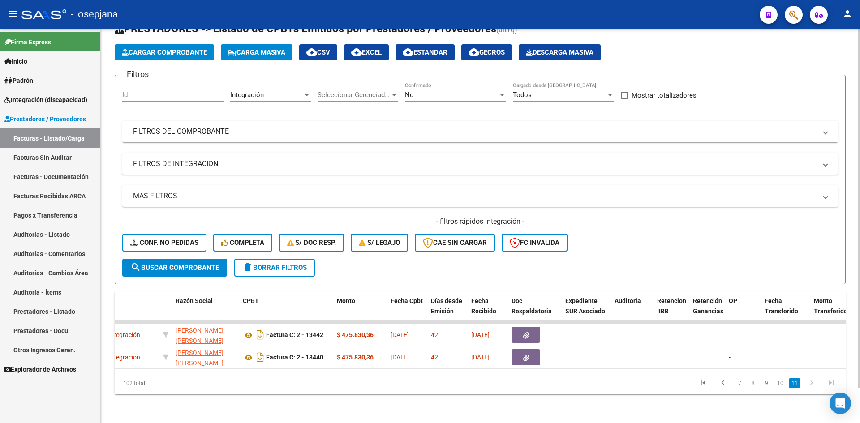
scroll to position [0, 0]
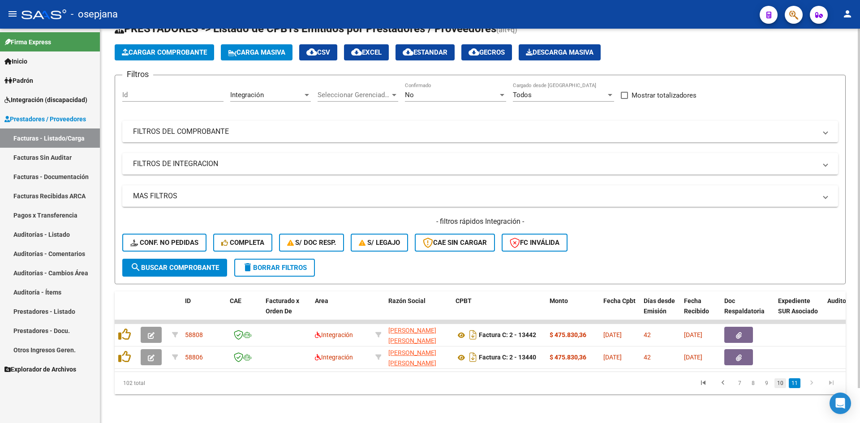
click at [779, 383] on link "10" at bounding box center [780, 383] width 12 height 10
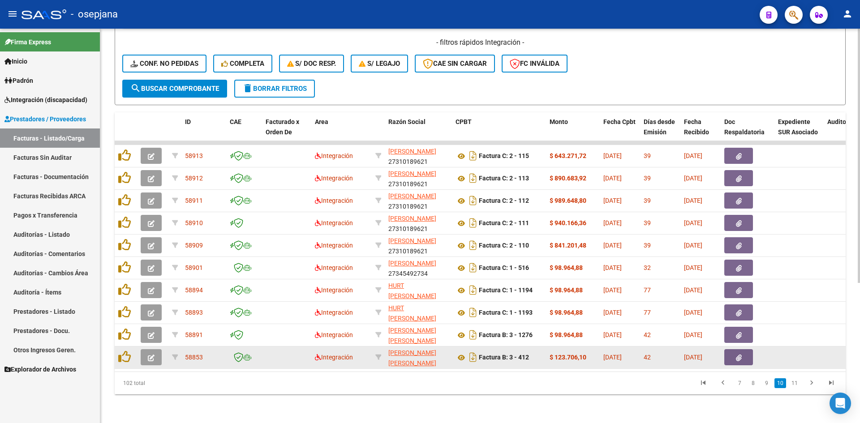
click at [158, 352] on button "button" at bounding box center [151, 357] width 21 height 16
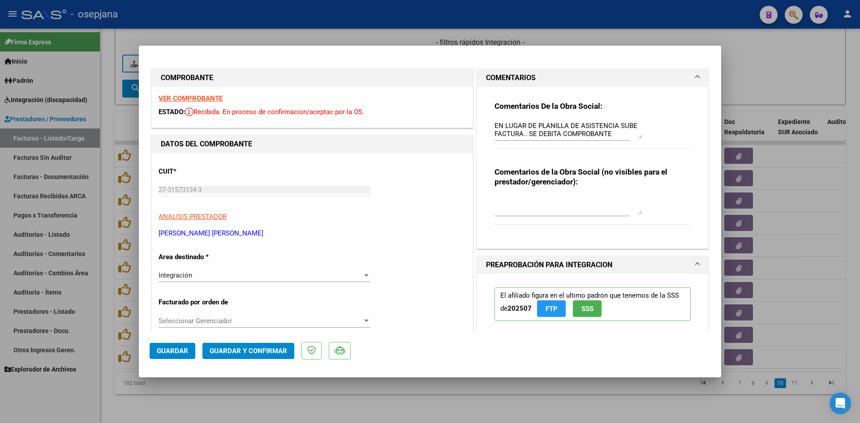
click at [178, 98] on strong "VER COMPROBANTE" at bounding box center [190, 98] width 64 height 8
click at [210, 97] on strong "VER COMPROBANTE" at bounding box center [190, 98] width 64 height 8
drag, startPoint x: 613, startPoint y: 135, endPoint x: 445, endPoint y: 108, distance: 170.5
click at [760, 69] on div at bounding box center [430, 211] width 860 height 423
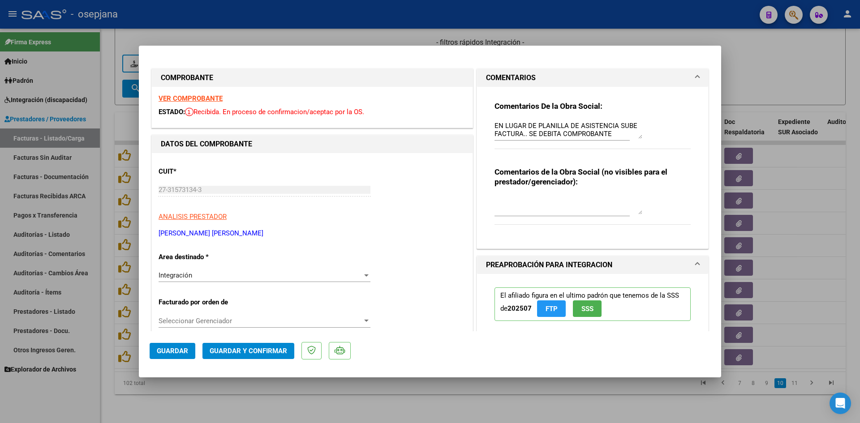
type input "$ 0,00"
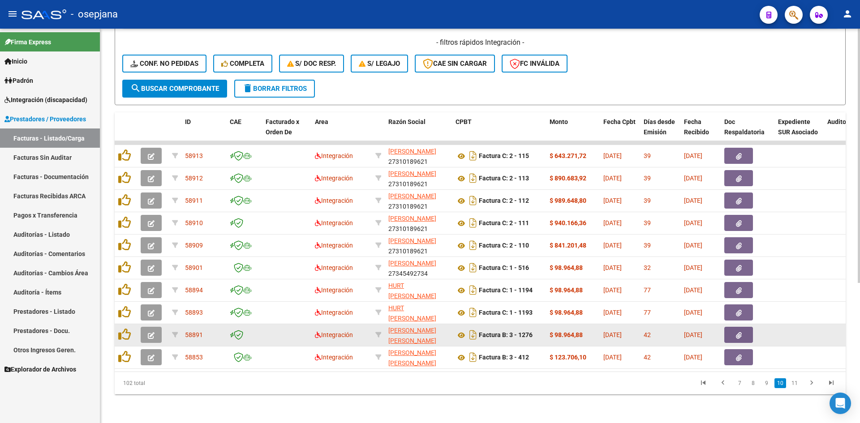
click at [155, 328] on button "button" at bounding box center [151, 335] width 21 height 16
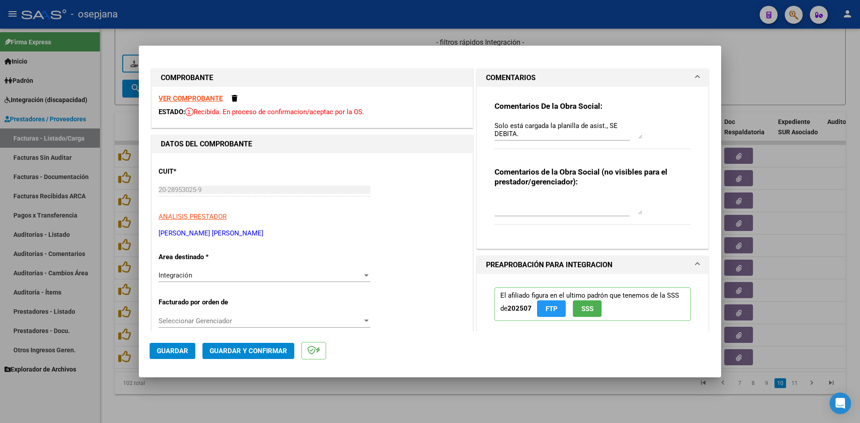
click at [206, 97] on strong "VER COMPROBANTE" at bounding box center [190, 98] width 64 height 8
click at [756, 81] on div at bounding box center [430, 211] width 860 height 423
type input "$ 0,00"
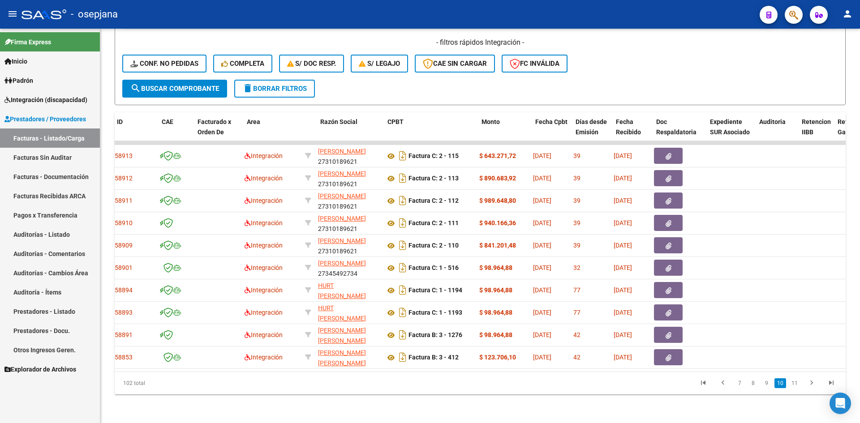
scroll to position [0, 68]
click at [272, 374] on div "102 total 7 8 9 10 11" at bounding box center [480, 383] width 731 height 22
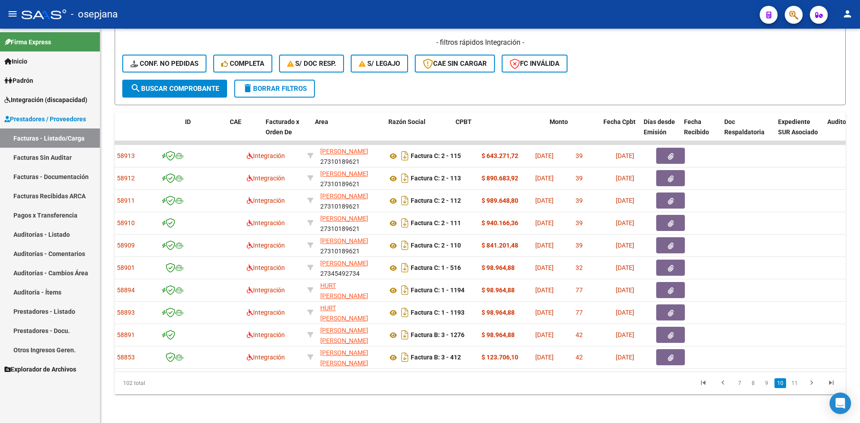
scroll to position [0, 0]
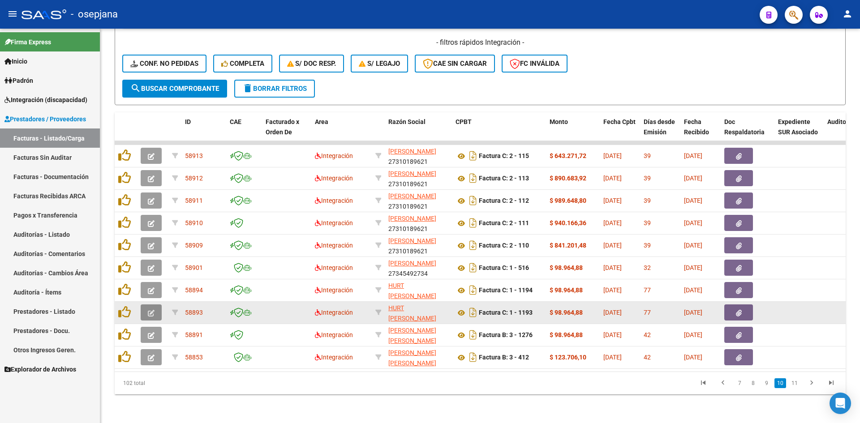
click at [152, 310] on icon "button" at bounding box center [151, 313] width 7 height 7
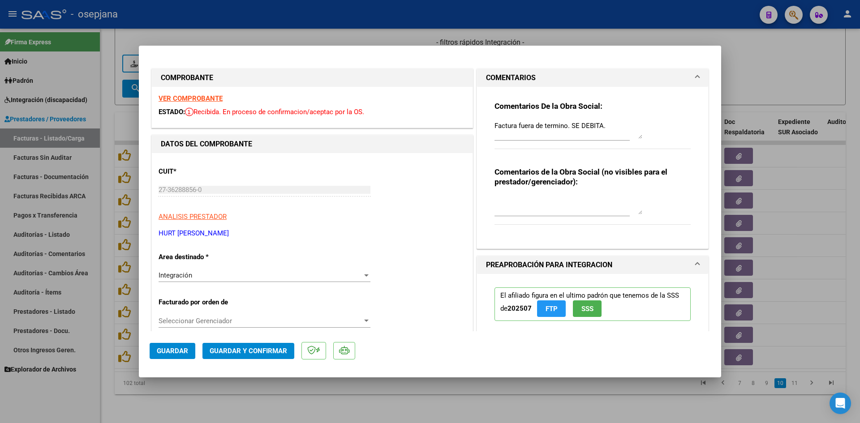
click at [193, 98] on strong "VER COMPROBANTE" at bounding box center [190, 98] width 64 height 8
click at [766, 51] on div at bounding box center [430, 211] width 860 height 423
type input "$ 0,00"
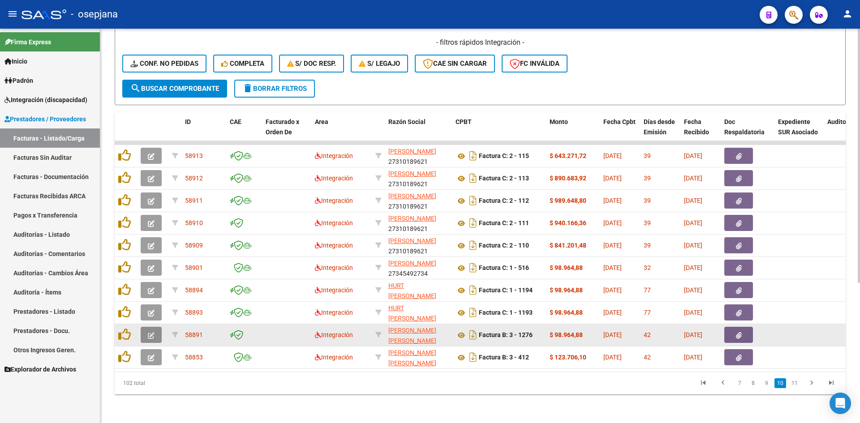
click at [156, 327] on button "button" at bounding box center [151, 335] width 21 height 16
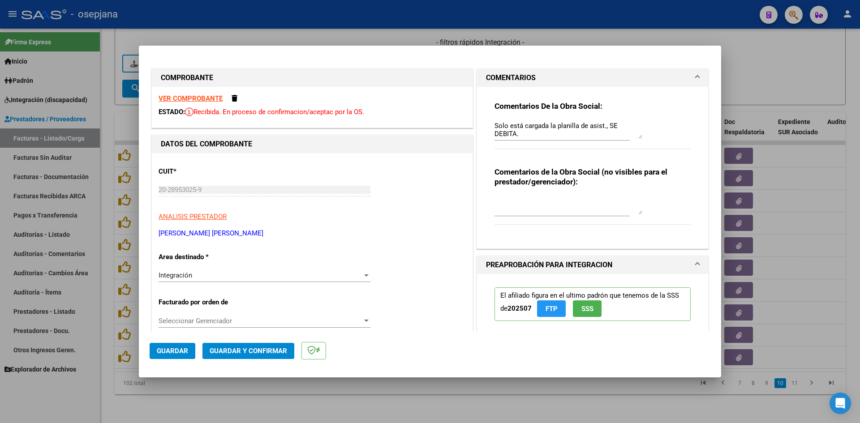
click at [207, 97] on strong "VER COMPROBANTE" at bounding box center [190, 98] width 64 height 8
drag, startPoint x: 492, startPoint y: 126, endPoint x: 658, endPoint y: 121, distance: 166.2
click at [658, 121] on div "Comentarios De la Obra Social: Solo está cargada la planilla de asist., SE DEBI…" at bounding box center [592, 130] width 196 height 58
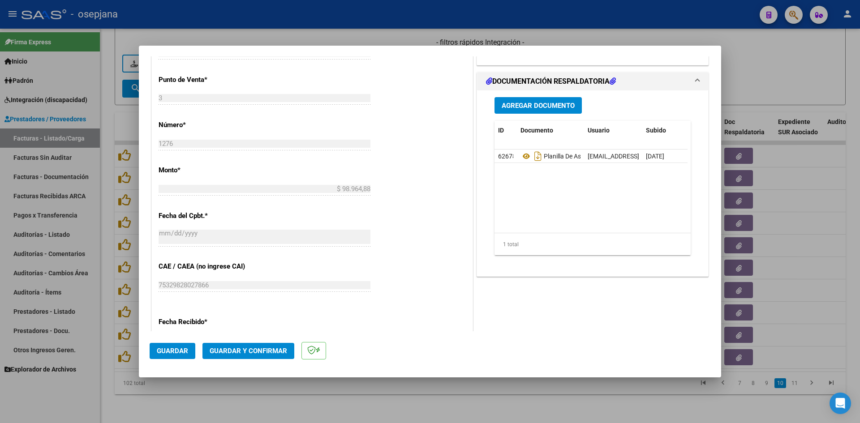
scroll to position [403, 0]
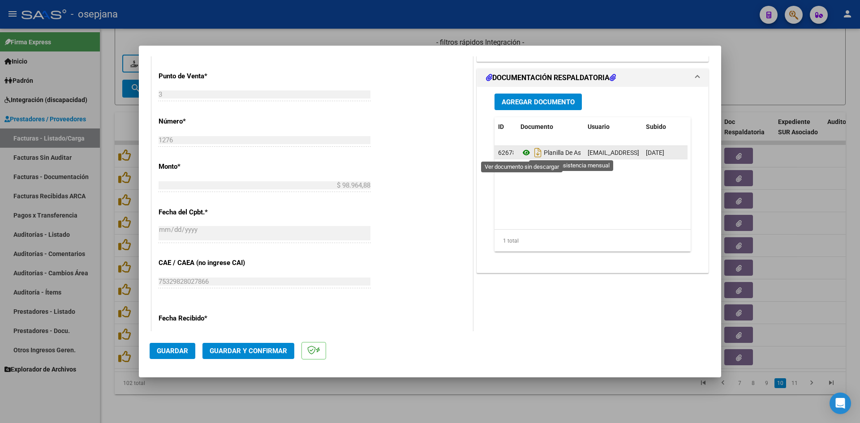
click at [520, 153] on icon at bounding box center [526, 152] width 12 height 11
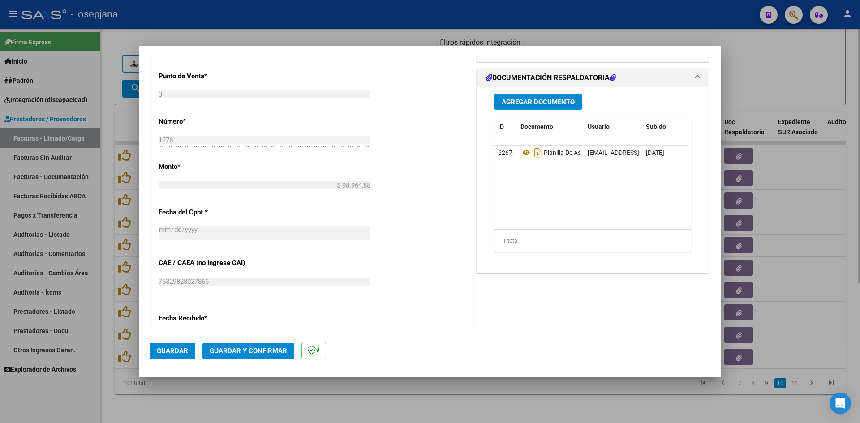
click at [771, 41] on div at bounding box center [430, 211] width 860 height 423
type input "$ 0,00"
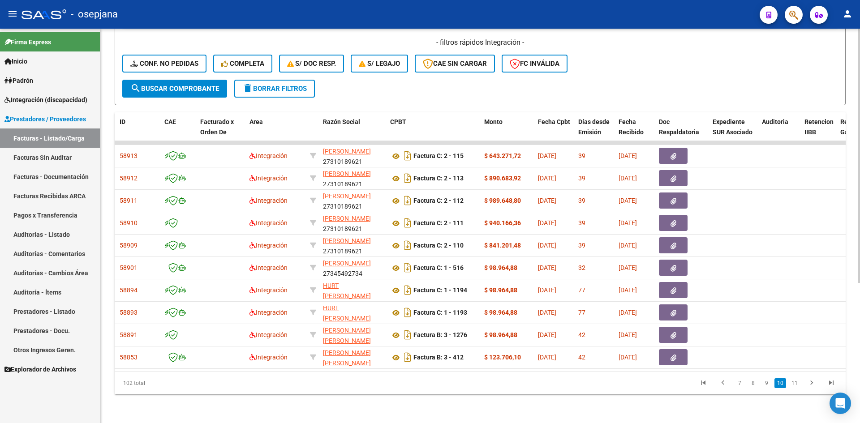
scroll to position [0, 59]
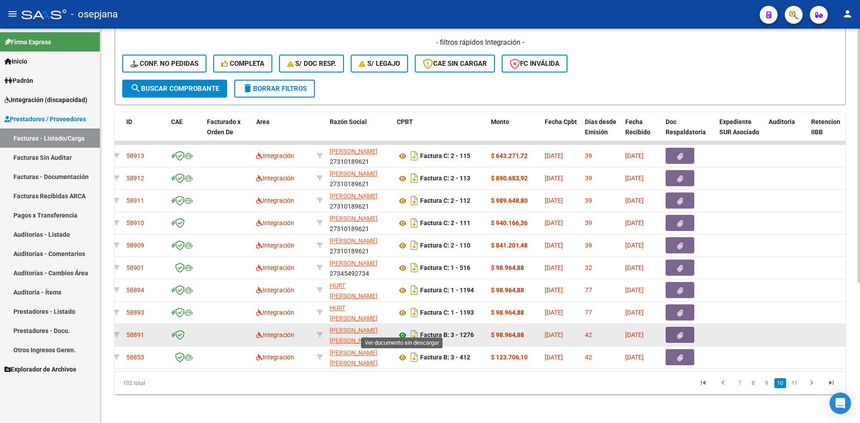
click at [402, 330] on icon at bounding box center [403, 335] width 12 height 11
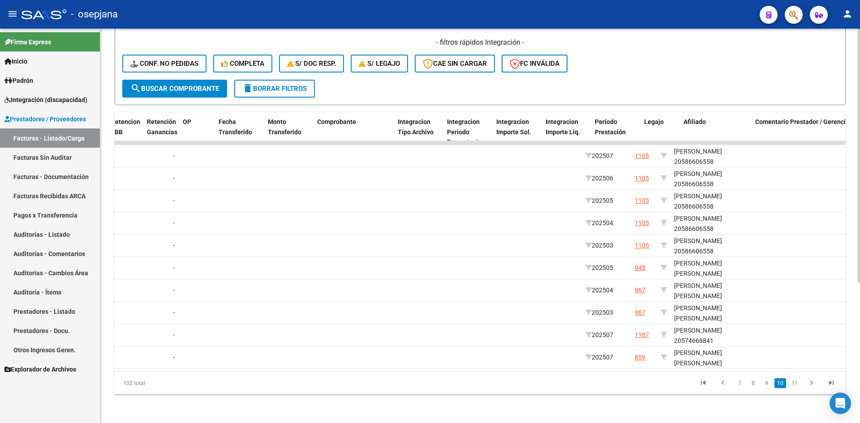
scroll to position [0, 0]
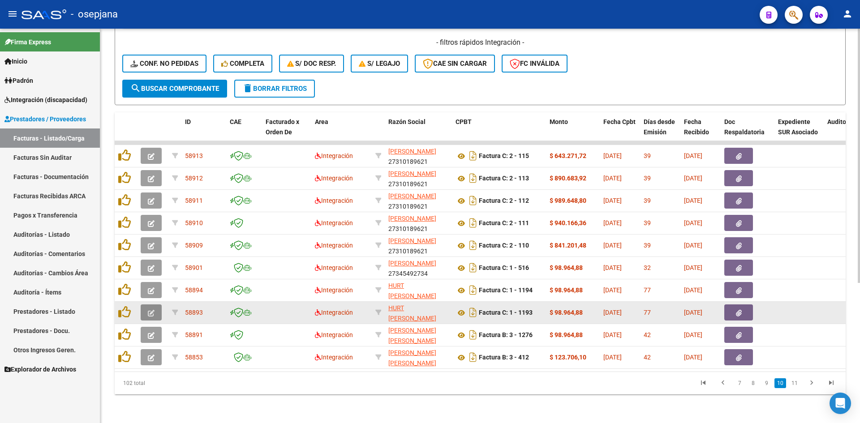
click at [155, 304] on button "button" at bounding box center [151, 312] width 21 height 16
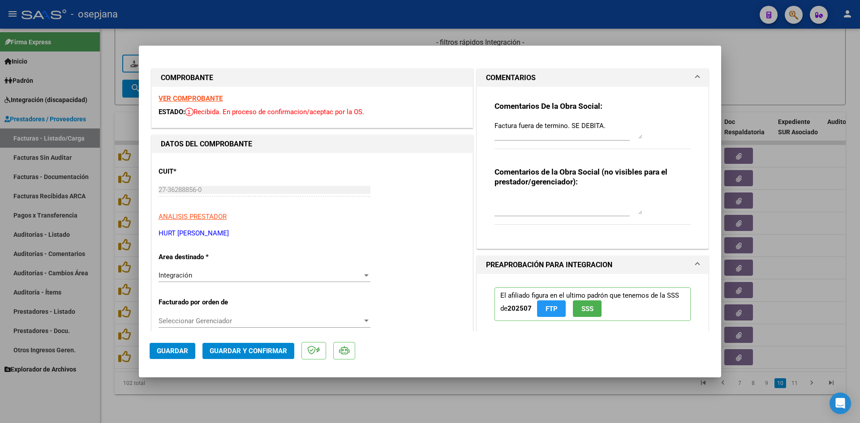
click at [197, 98] on strong "VER COMPROBANTE" at bounding box center [190, 98] width 64 height 8
drag, startPoint x: 491, startPoint y: 125, endPoint x: 612, endPoint y: 127, distance: 121.3
click at [612, 127] on textarea "Factura fuera de termino. SE DEBITA." at bounding box center [568, 130] width 148 height 18
click at [781, 54] on div at bounding box center [430, 211] width 860 height 423
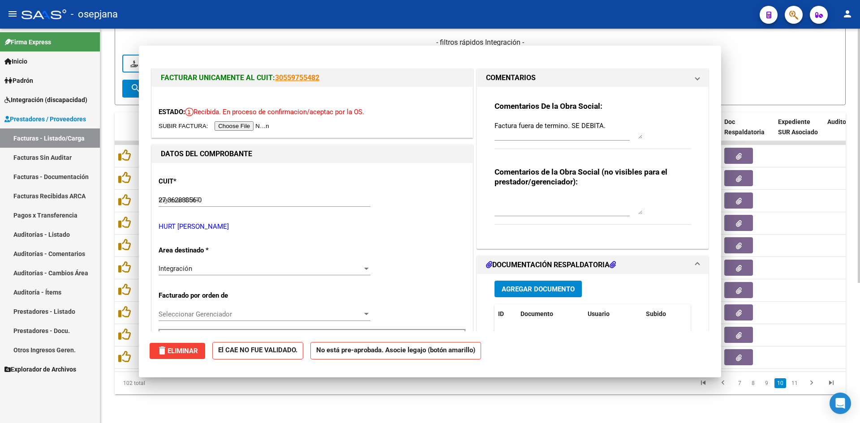
type input "$ 0,00"
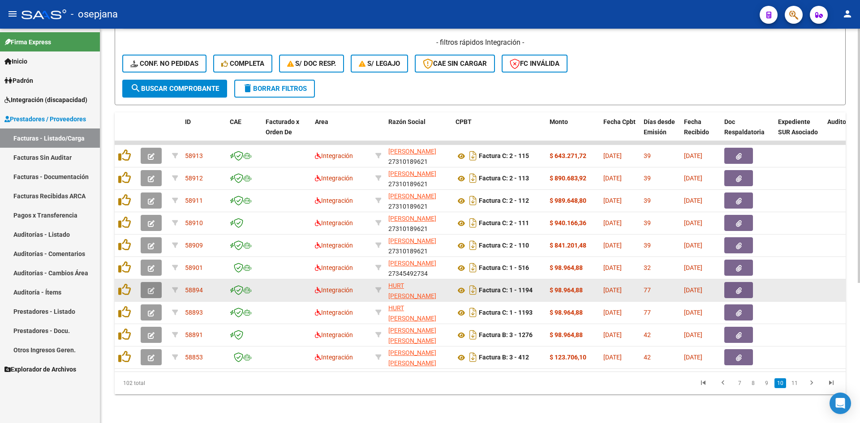
click at [146, 284] on button "button" at bounding box center [151, 290] width 21 height 16
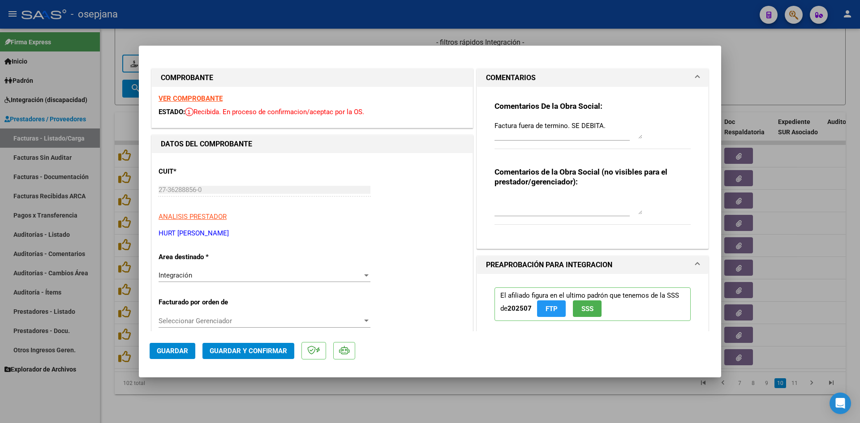
click at [187, 96] on strong "VER COMPROBANTE" at bounding box center [190, 98] width 64 height 8
click at [187, 101] on strong "VER COMPROBANTE" at bounding box center [190, 98] width 64 height 8
click at [744, 66] on div at bounding box center [430, 211] width 860 height 423
type input "$ 0,00"
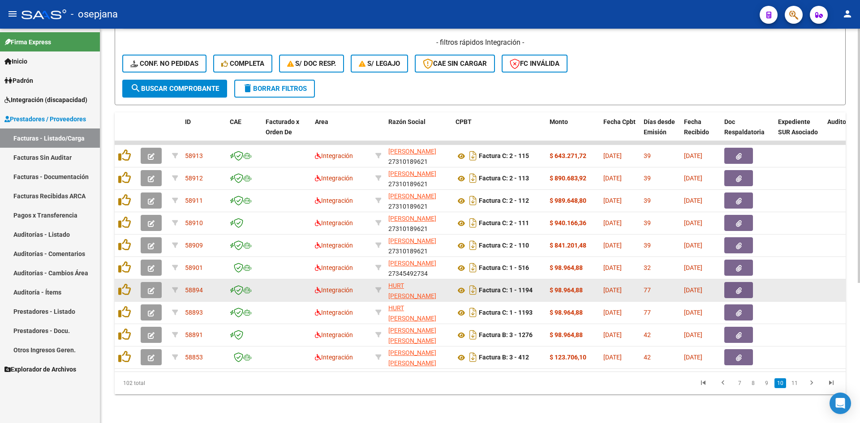
click at [152, 287] on icon "button" at bounding box center [151, 290] width 7 height 7
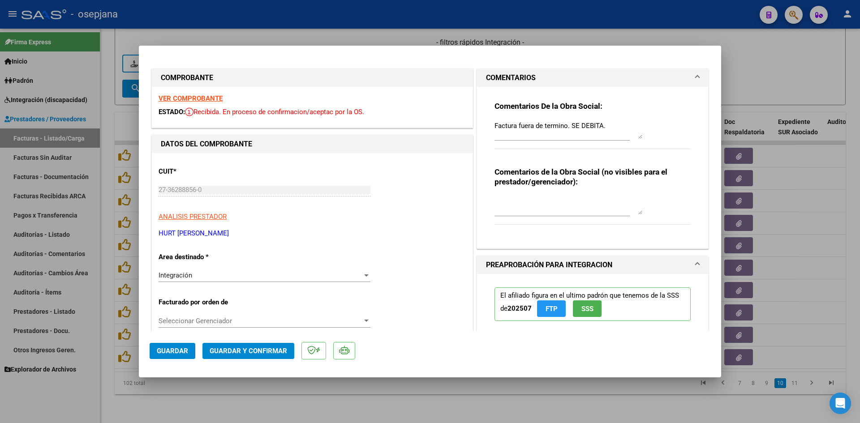
click at [780, 70] on div at bounding box center [430, 211] width 860 height 423
type input "$ 0,00"
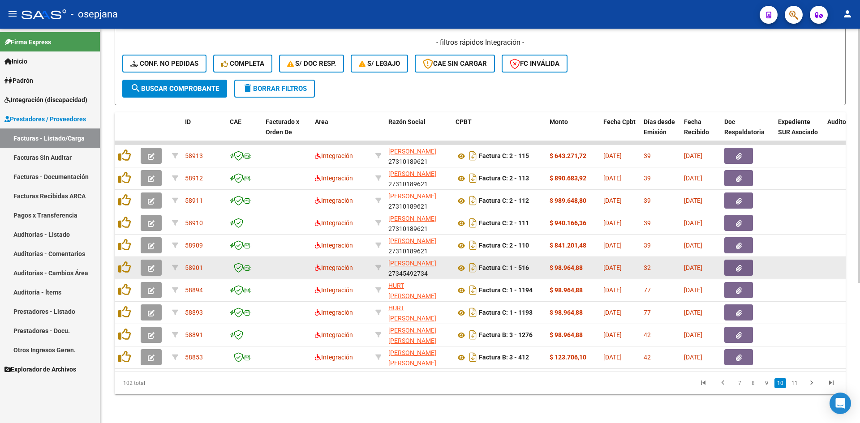
click at [151, 265] on icon "button" at bounding box center [151, 268] width 7 height 7
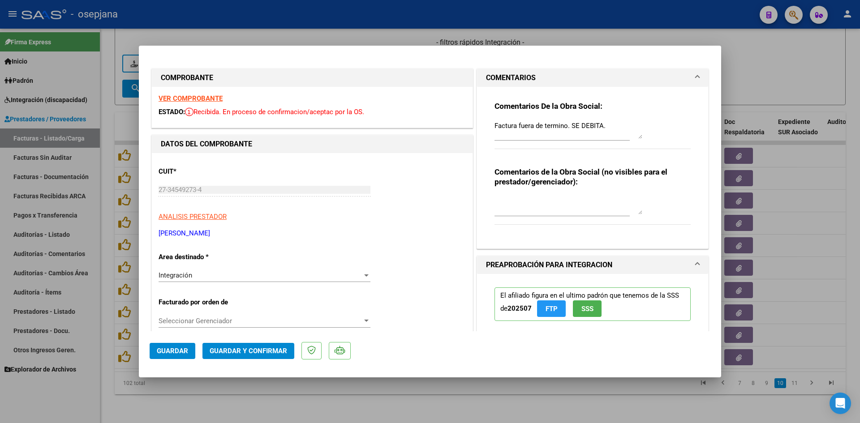
click at [186, 98] on strong "VER COMPROBANTE" at bounding box center [190, 98] width 64 height 8
click at [762, 84] on div at bounding box center [430, 211] width 860 height 423
type input "$ 0,00"
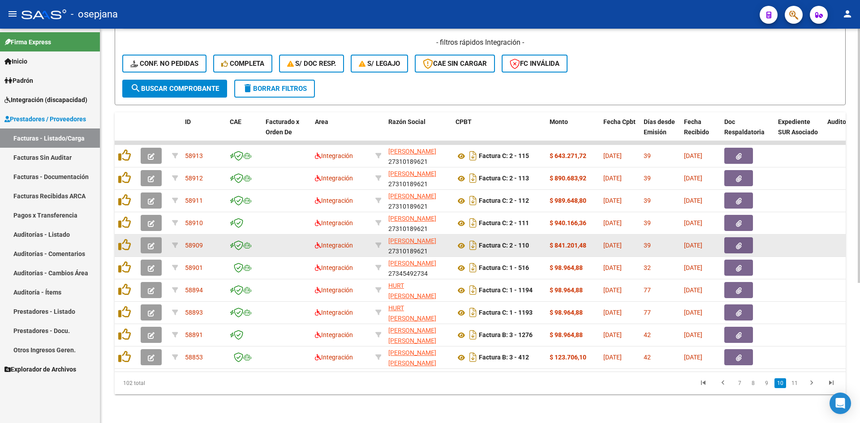
click at [156, 239] on button "button" at bounding box center [151, 245] width 21 height 16
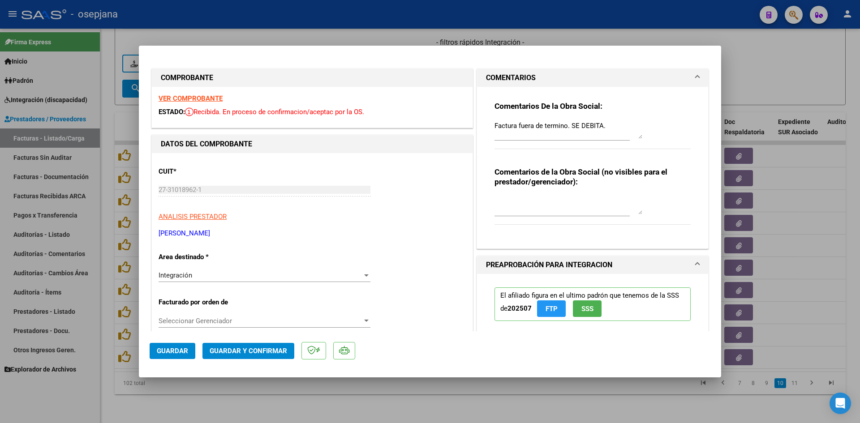
click at [181, 97] on strong "VER COMPROBANTE" at bounding box center [190, 98] width 64 height 8
click at [190, 97] on strong "VER COMPROBANTE" at bounding box center [190, 98] width 64 height 8
click at [793, 66] on div at bounding box center [430, 211] width 860 height 423
type input "$ 0,00"
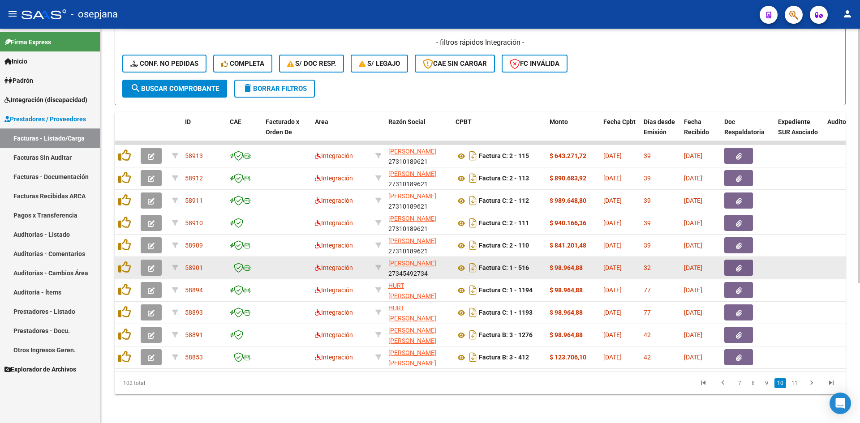
click at [151, 265] on icon "button" at bounding box center [151, 268] width 7 height 7
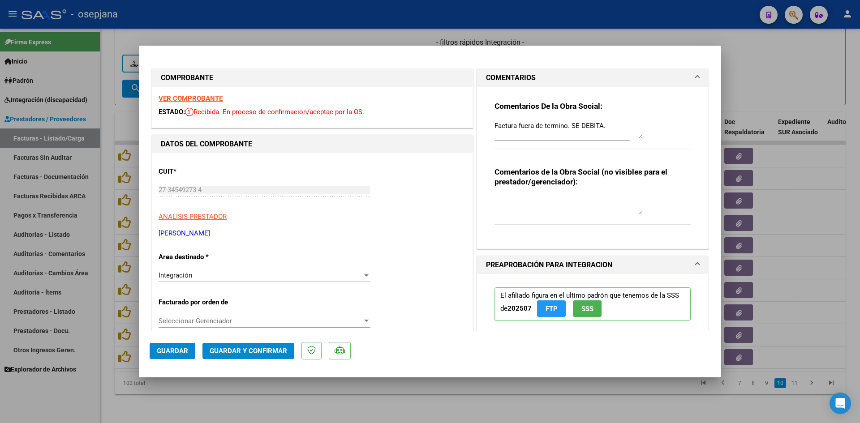
click at [210, 99] on strong "VER COMPROBANTE" at bounding box center [190, 98] width 64 height 8
click at [735, 77] on div at bounding box center [430, 211] width 860 height 423
type input "$ 0,00"
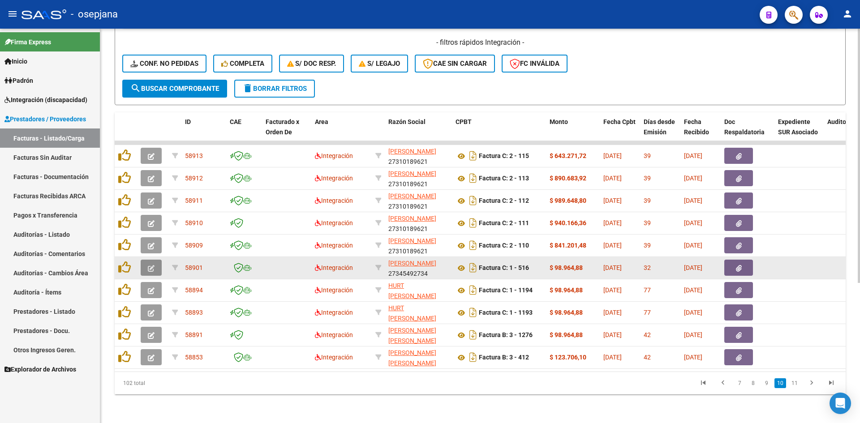
click at [146, 260] on button "button" at bounding box center [151, 268] width 21 height 16
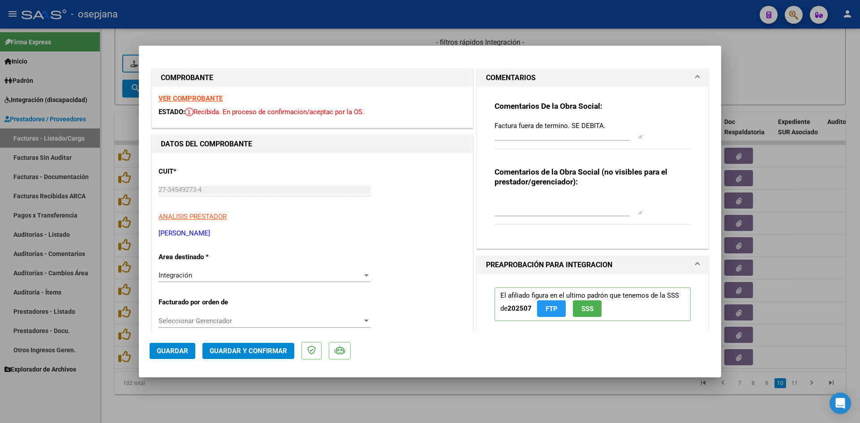
click at [751, 73] on div at bounding box center [430, 211] width 860 height 423
type input "$ 0,00"
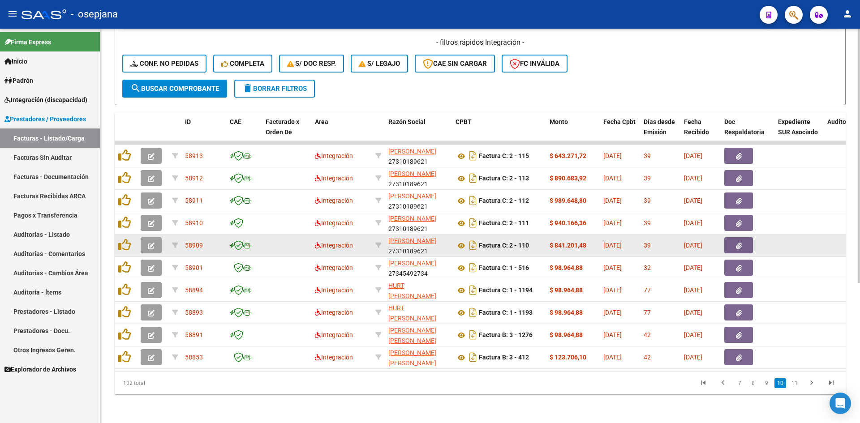
click at [151, 243] on icon "button" at bounding box center [151, 246] width 7 height 7
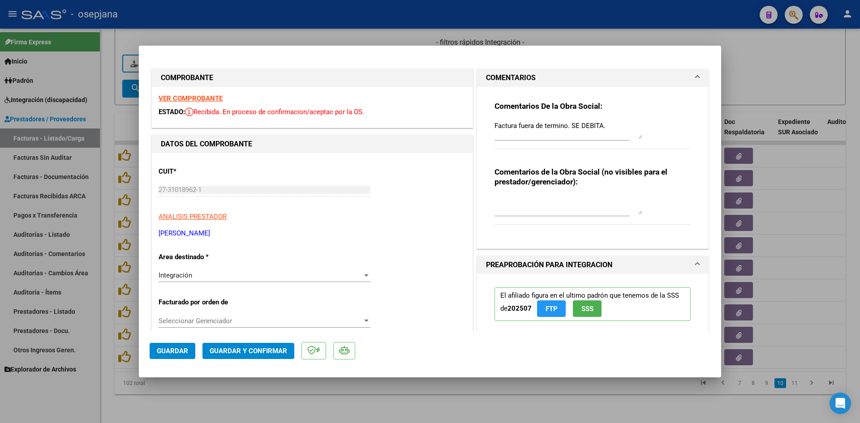
click at [181, 100] on strong "VER COMPROBANTE" at bounding box center [190, 98] width 64 height 8
click at [191, 95] on strong "VER COMPROBANTE" at bounding box center [190, 98] width 64 height 8
click at [212, 99] on strong "VER COMPROBANTE" at bounding box center [190, 98] width 64 height 8
click at [397, 37] on div at bounding box center [430, 211] width 860 height 423
type input "$ 0,00"
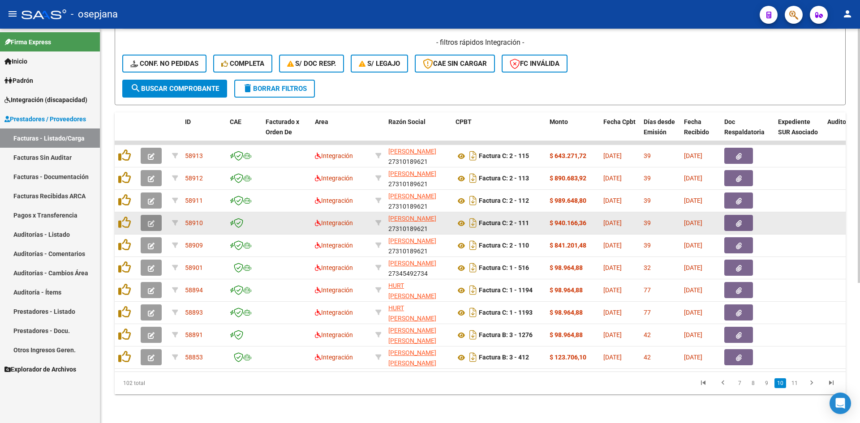
click at [154, 220] on icon "button" at bounding box center [151, 223] width 7 height 7
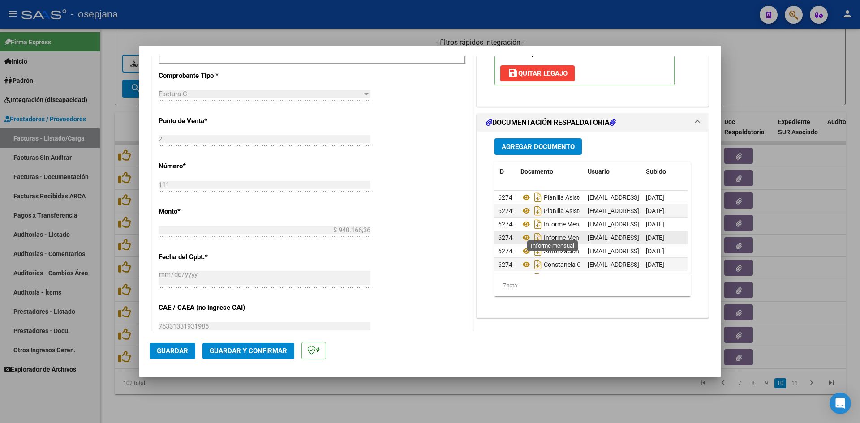
scroll to position [20, 0]
click at [522, 259] on icon at bounding box center [526, 264] width 12 height 11
click at [778, 53] on div at bounding box center [430, 211] width 860 height 423
type input "$ 0,00"
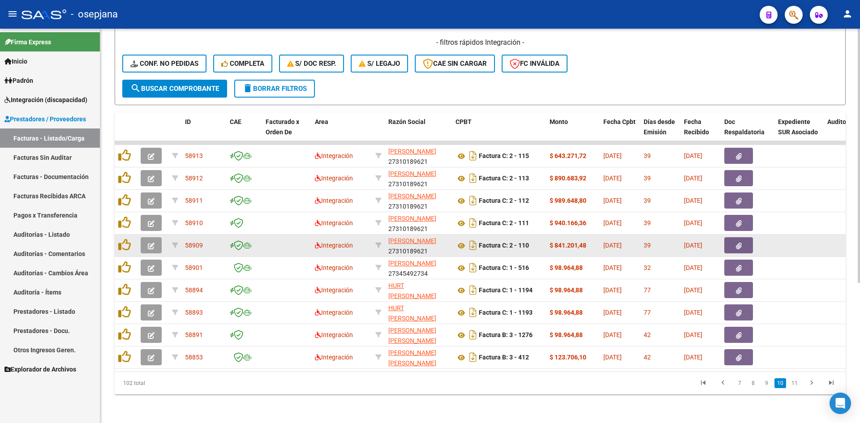
click at [153, 241] on span "button" at bounding box center [151, 245] width 7 height 8
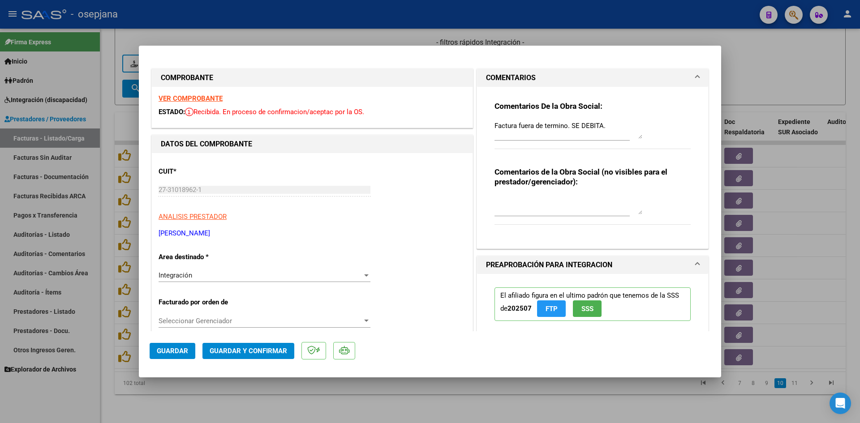
click at [190, 94] on strong "VER COMPROBANTE" at bounding box center [190, 98] width 64 height 8
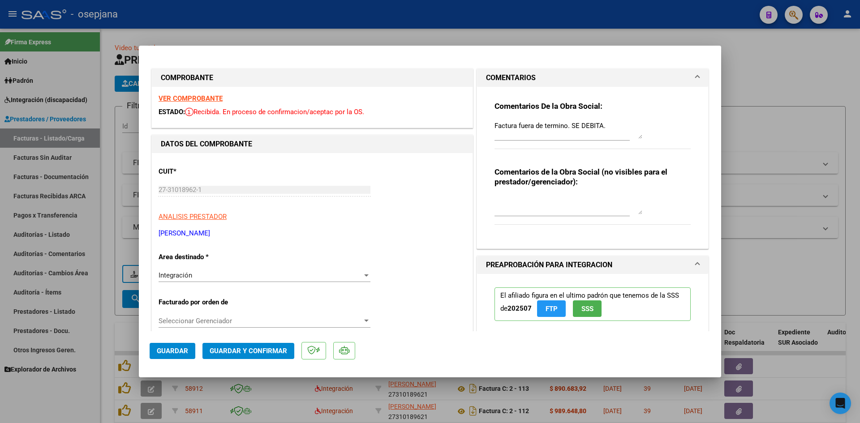
click at [196, 97] on strong "VER COMPROBANTE" at bounding box center [190, 98] width 64 height 8
click at [202, 96] on strong "VER COMPROBANTE" at bounding box center [190, 98] width 64 height 8
click at [202, 100] on strong "VER COMPROBANTE" at bounding box center [190, 98] width 64 height 8
click at [792, 69] on div at bounding box center [430, 211] width 860 height 423
type input "$ 0,00"
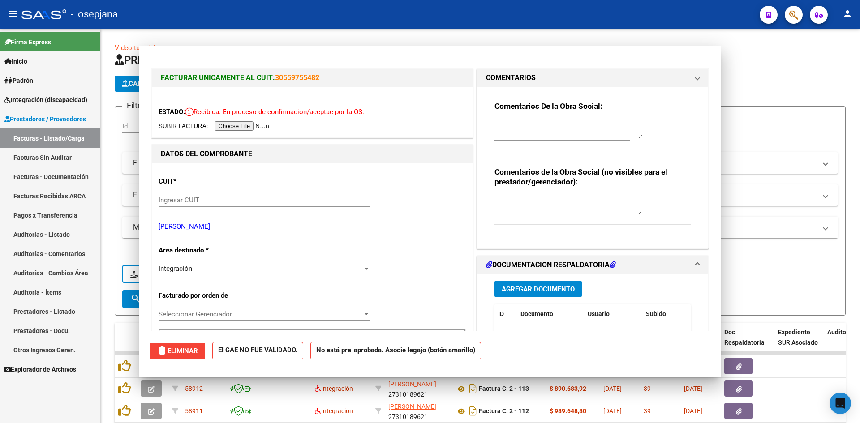
scroll to position [217, 0]
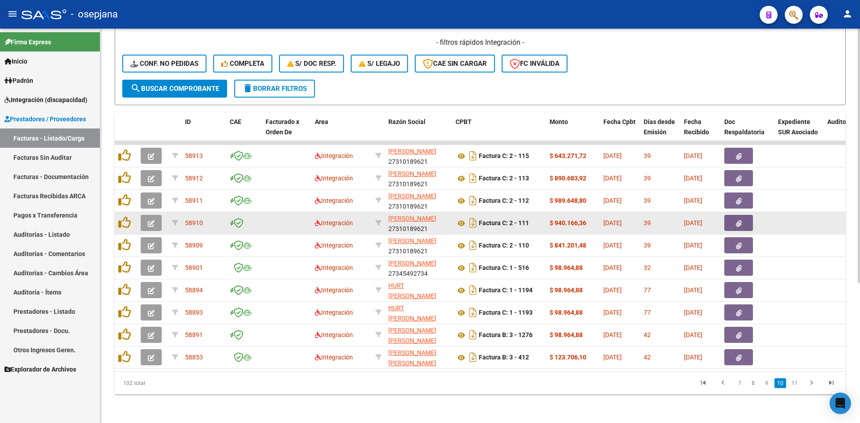
click at [154, 220] on icon "button" at bounding box center [151, 223] width 7 height 7
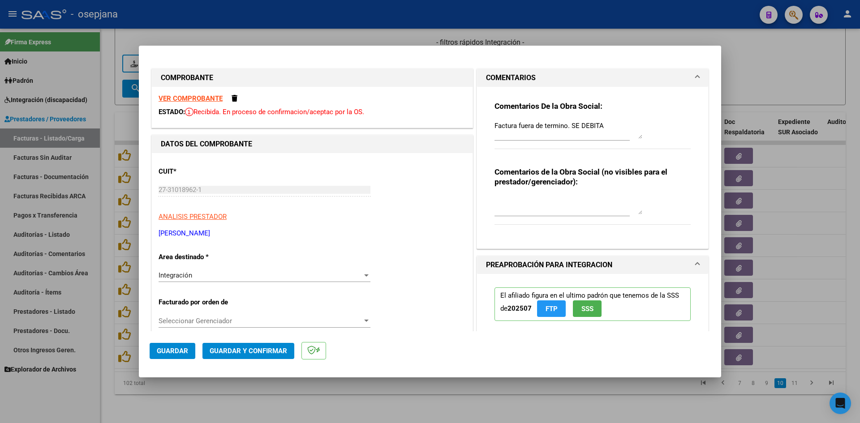
click at [176, 96] on strong "VER COMPROBANTE" at bounding box center [190, 98] width 64 height 8
click at [748, 73] on div at bounding box center [430, 211] width 860 height 423
type input "$ 0,00"
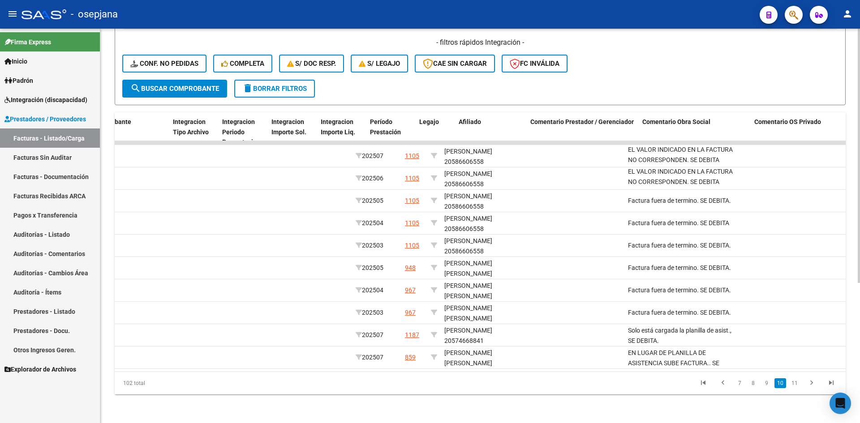
scroll to position [0, 0]
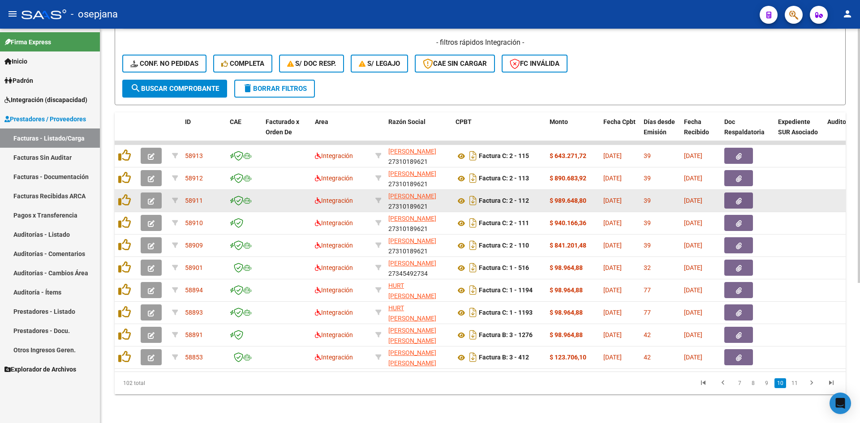
click at [152, 198] on icon "button" at bounding box center [151, 201] width 7 height 7
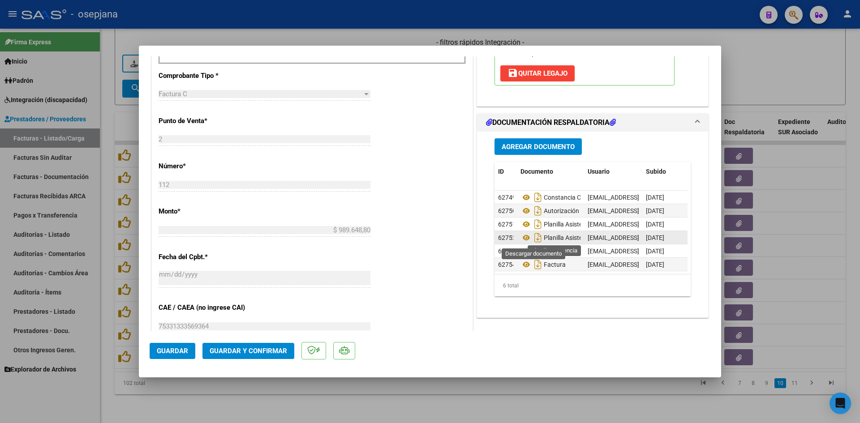
scroll to position [7, 0]
click at [521, 259] on icon at bounding box center [526, 264] width 12 height 11
click at [308, 38] on div at bounding box center [430, 211] width 860 height 423
type input "$ 0,00"
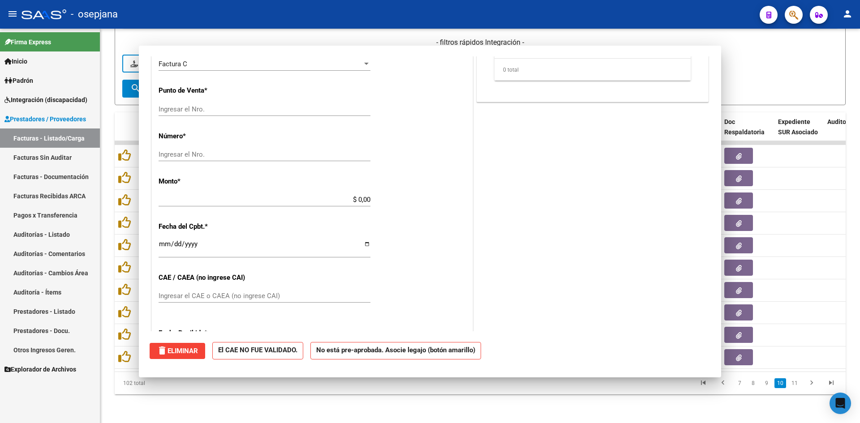
scroll to position [0, 0]
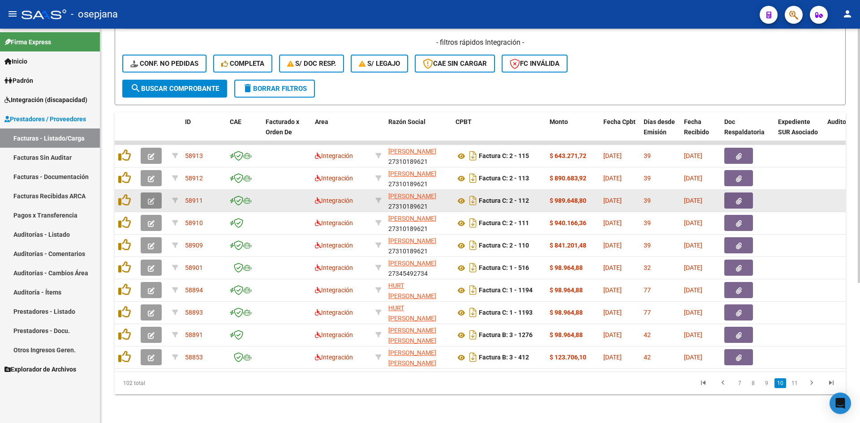
click at [153, 197] on span "button" at bounding box center [151, 201] width 7 height 8
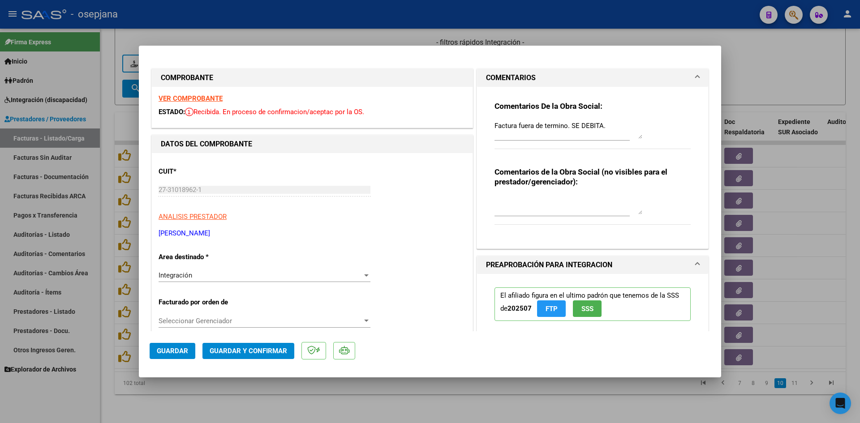
click at [196, 98] on strong "VER COMPROBANTE" at bounding box center [190, 98] width 64 height 8
click at [194, 99] on strong "VER COMPROBANTE" at bounding box center [190, 98] width 64 height 8
click at [750, 74] on div at bounding box center [430, 211] width 860 height 423
type input "$ 0,00"
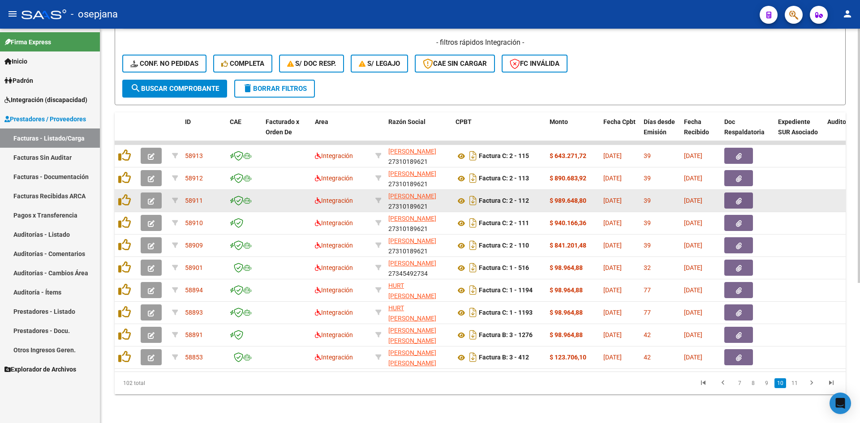
click at [266, 193] on datatable-body-cell at bounding box center [286, 201] width 49 height 22
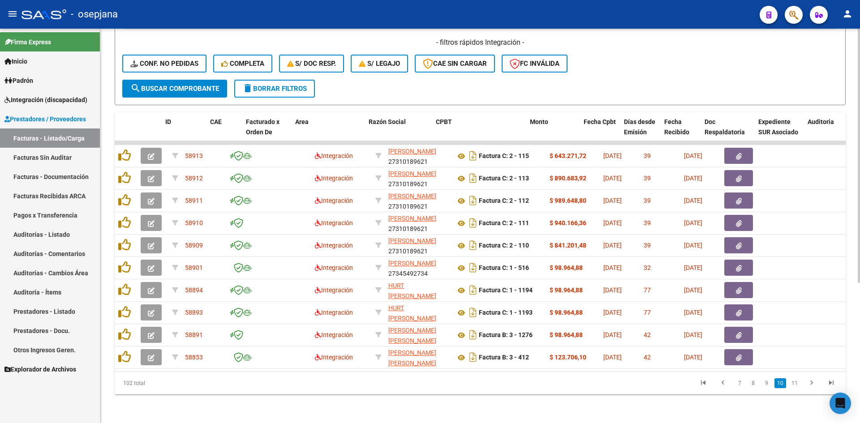
scroll to position [0, 20]
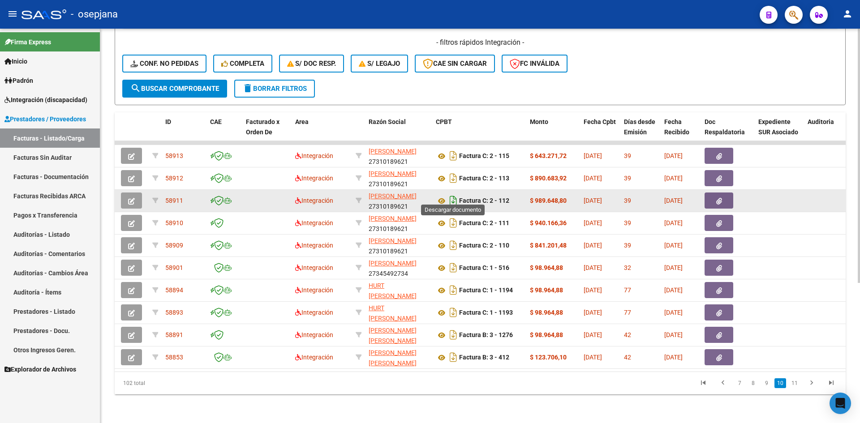
click at [450, 194] on icon "Descargar documento" at bounding box center [453, 200] width 12 height 14
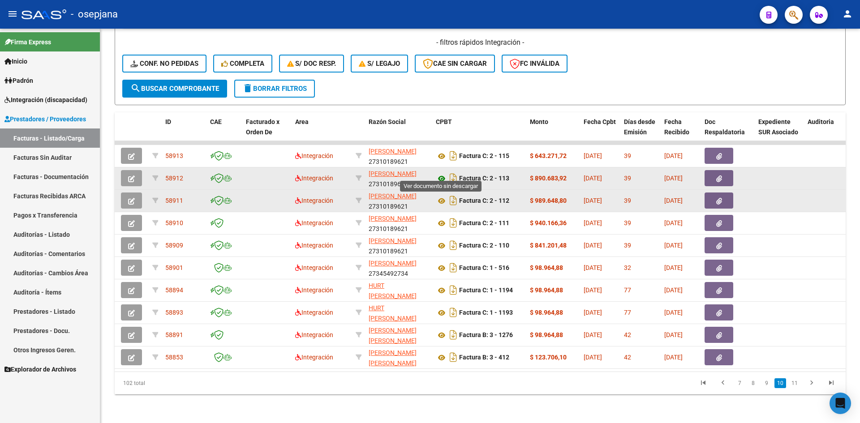
click at [441, 173] on icon at bounding box center [442, 178] width 12 height 11
click at [452, 173] on icon "Descargar documento" at bounding box center [453, 178] width 12 height 14
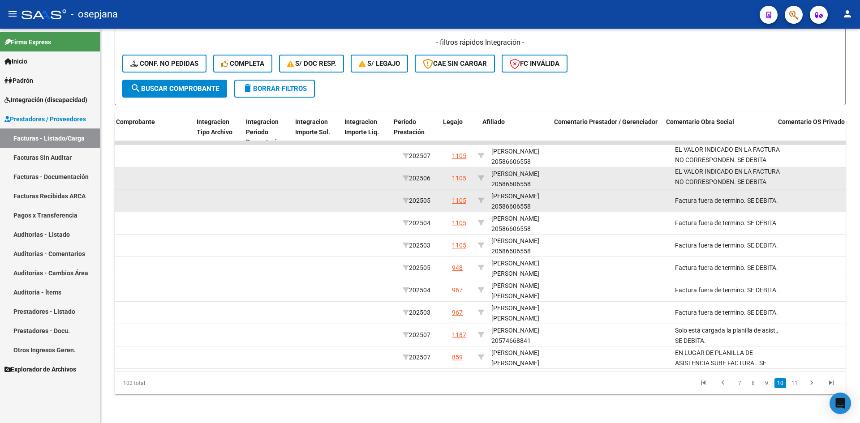
scroll to position [0, 974]
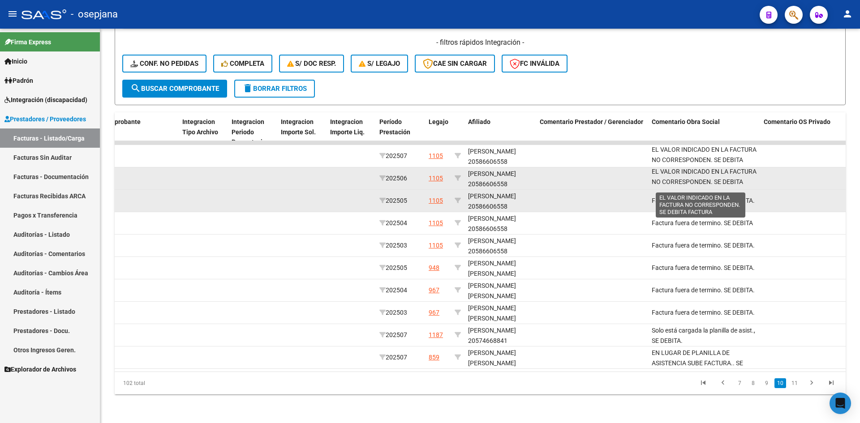
drag, startPoint x: 762, startPoint y: 172, endPoint x: 733, endPoint y: 175, distance: 29.2
click at [733, 175] on div "58912 Integración [PERSON_NAME] 27310189621 Factura C: 2 - 113 $ 890.683,92 [DA…" at bounding box center [183, 178] width 2085 height 22
drag, startPoint x: 652, startPoint y: 164, endPoint x: 754, endPoint y: 177, distance: 103.4
click at [754, 177] on div "EL VALOR INDICADO EN LA FACTURA NO CORRESPONDEN. SE DEBITA FACTURA" at bounding box center [703, 177] width 105 height 19
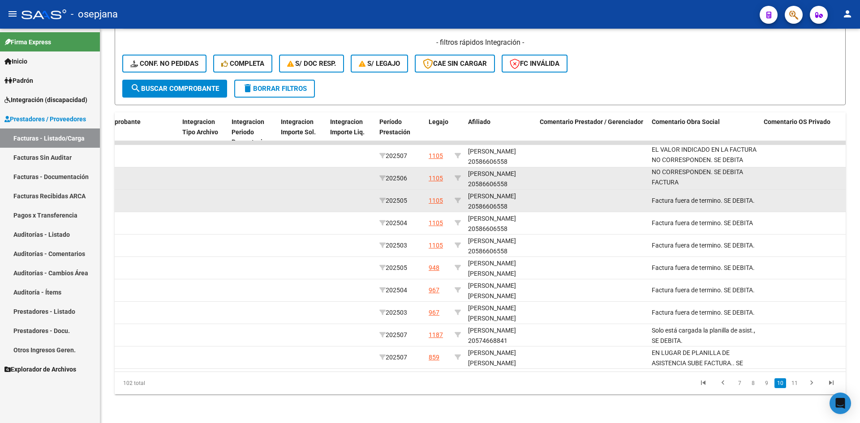
copy span "EL VALOR INDICADO EN LA FACTURA NO CORRESPONDEN. SE DEBITA FACTURA"
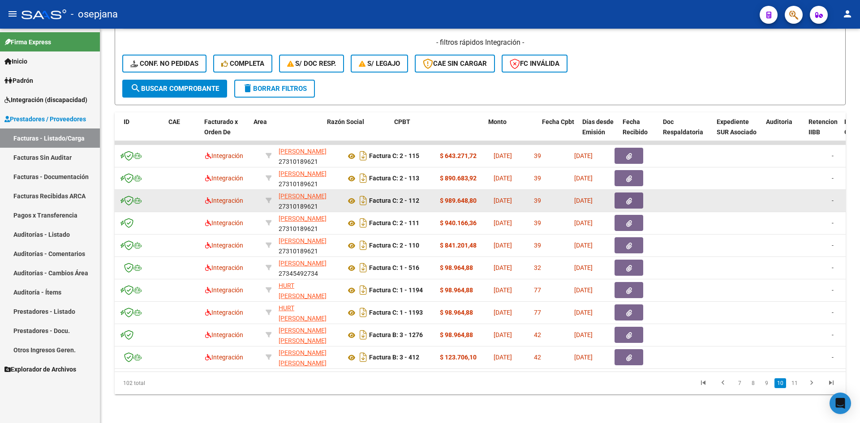
scroll to position [0, 0]
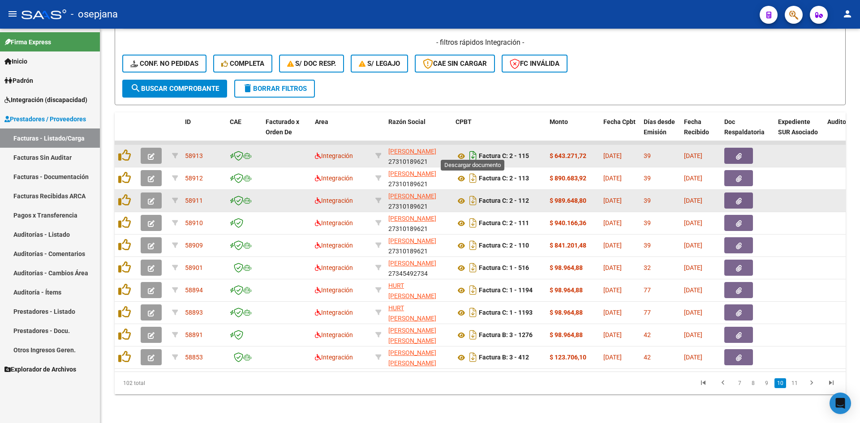
click at [471, 150] on icon "Descargar documento" at bounding box center [473, 156] width 12 height 14
click at [768, 382] on link "9" at bounding box center [766, 383] width 11 height 10
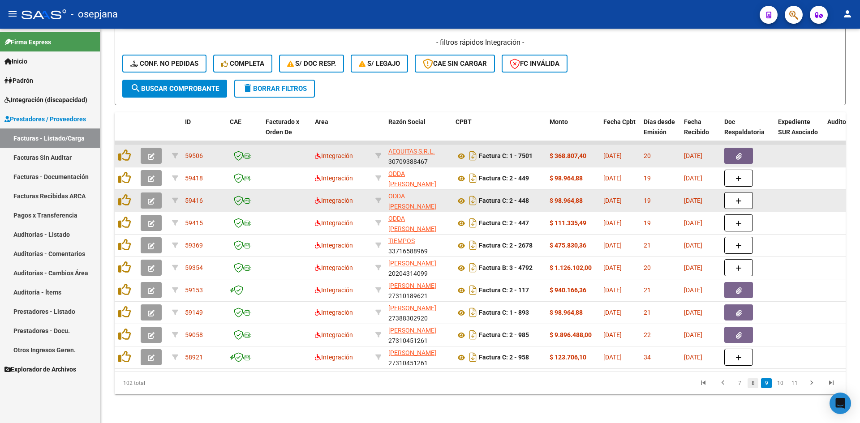
click at [754, 385] on link "8" at bounding box center [752, 383] width 11 height 10
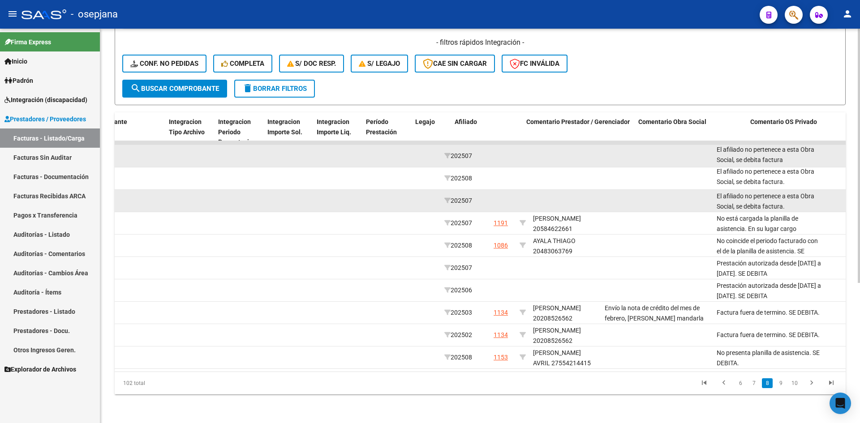
scroll to position [0, 987]
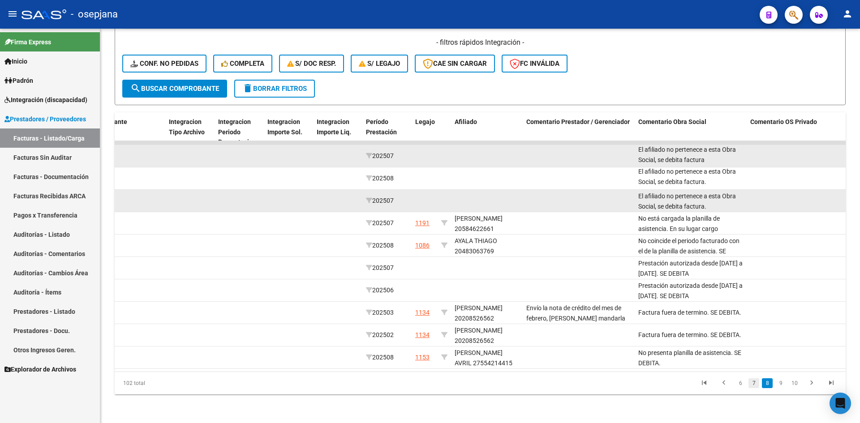
click at [756, 385] on link "7" at bounding box center [753, 383] width 11 height 10
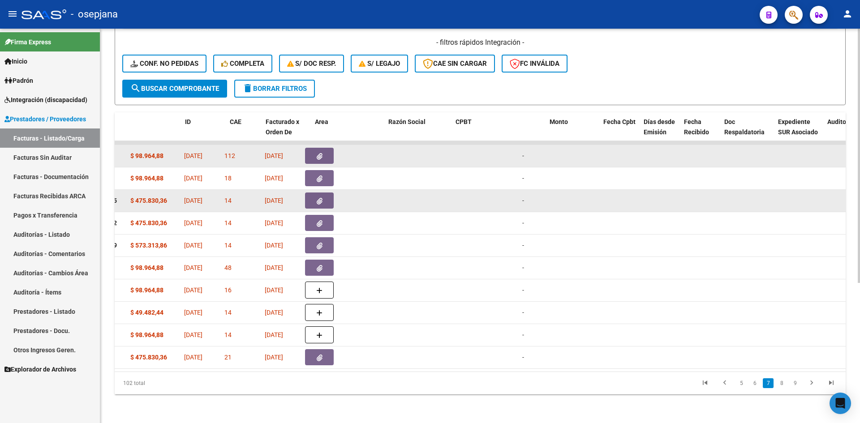
scroll to position [0, 0]
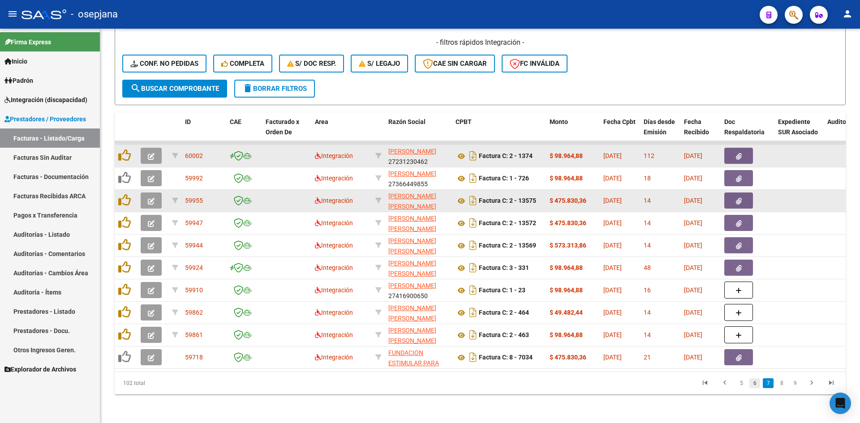
click at [759, 386] on link "6" at bounding box center [754, 383] width 11 height 10
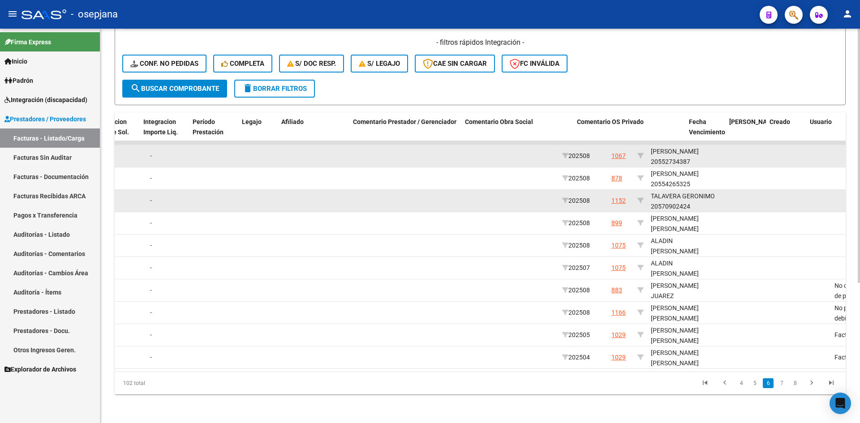
scroll to position [0, 1160]
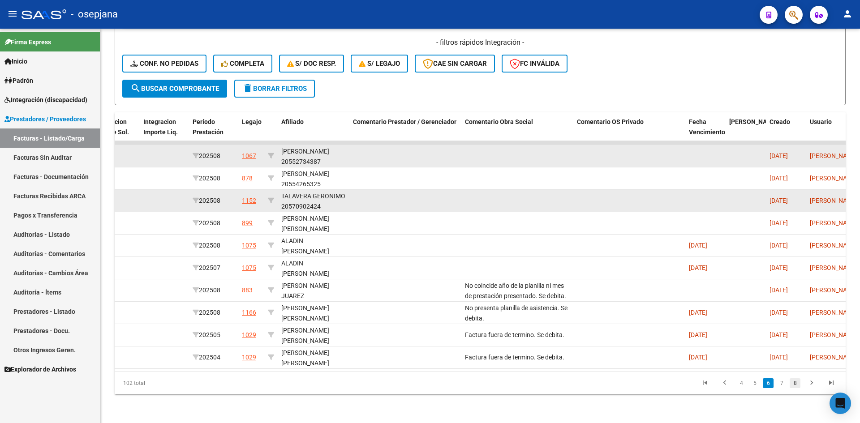
click at [796, 383] on link "8" at bounding box center [794, 383] width 11 height 10
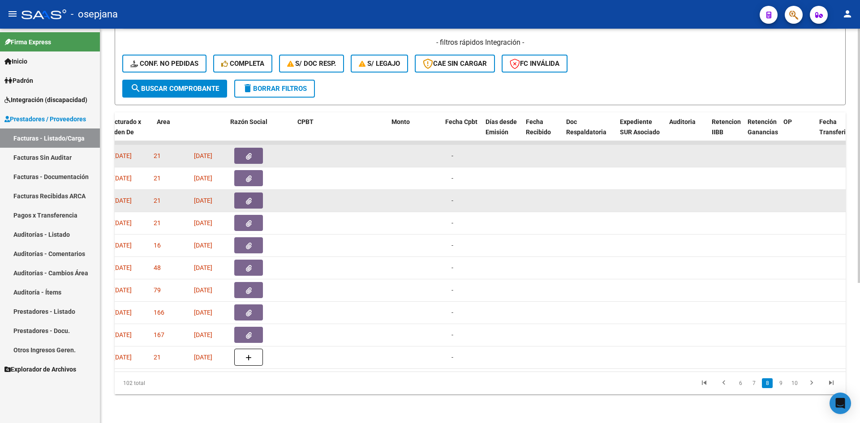
scroll to position [0, 158]
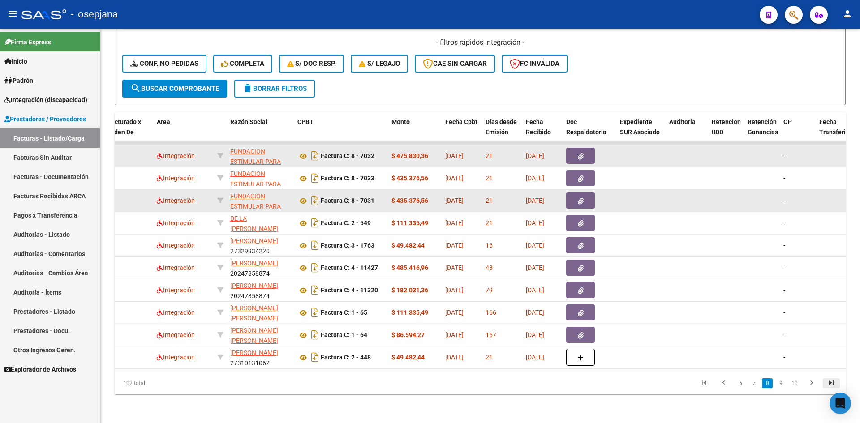
click at [828, 381] on icon "go to last page" at bounding box center [831, 384] width 12 height 11
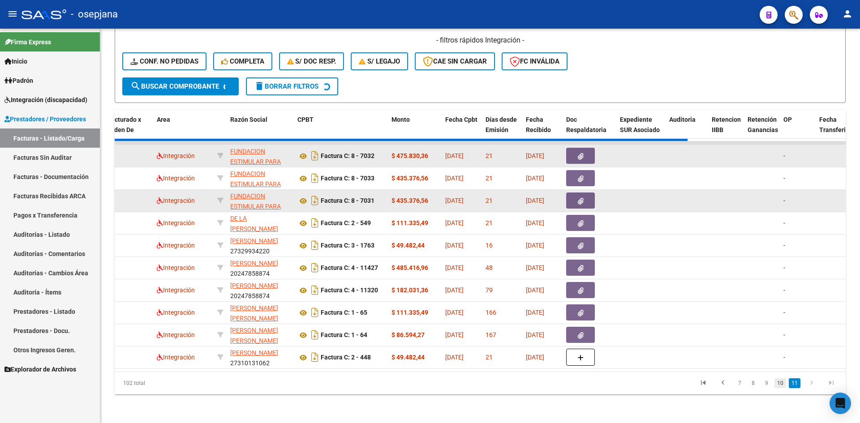
scroll to position [38, 0]
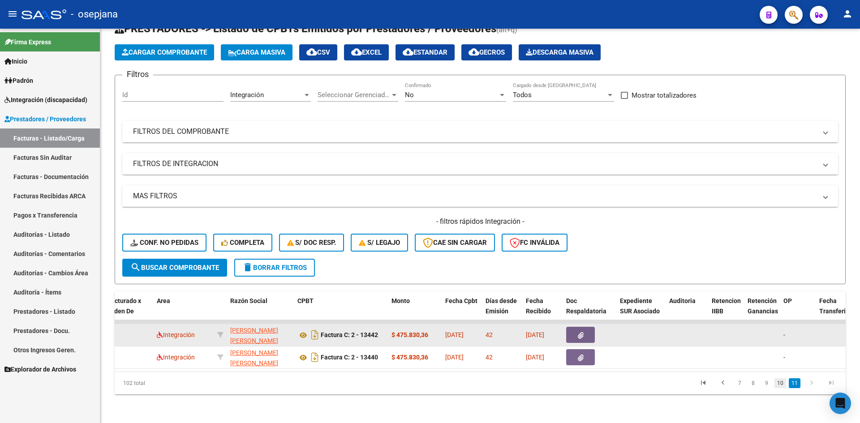
click at [779, 385] on link "10" at bounding box center [780, 383] width 12 height 10
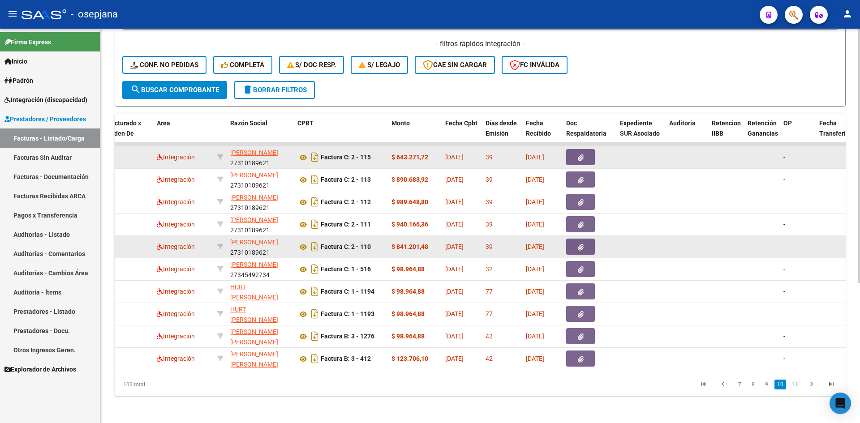
scroll to position [217, 0]
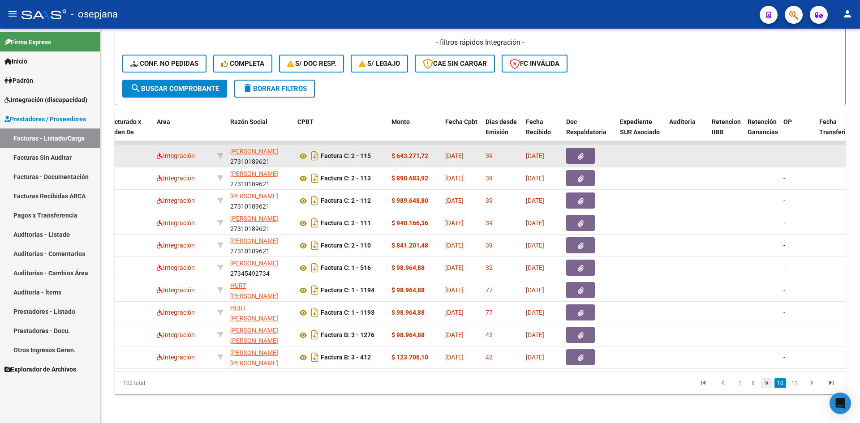
click at [766, 382] on link "9" at bounding box center [766, 383] width 11 height 10
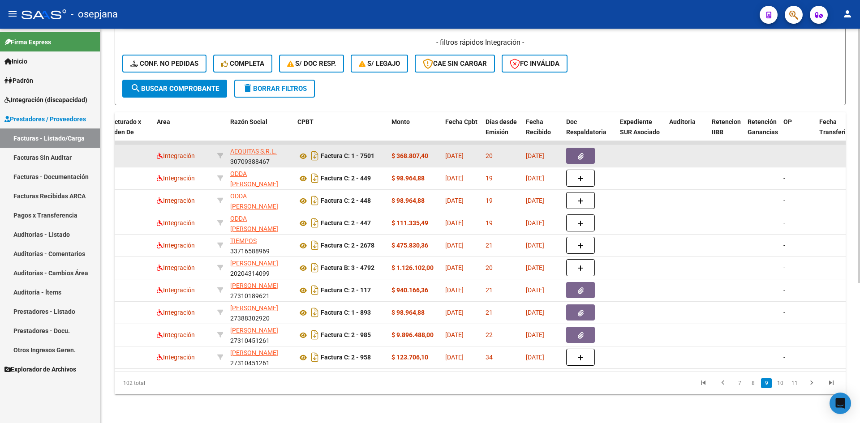
scroll to position [0, 0]
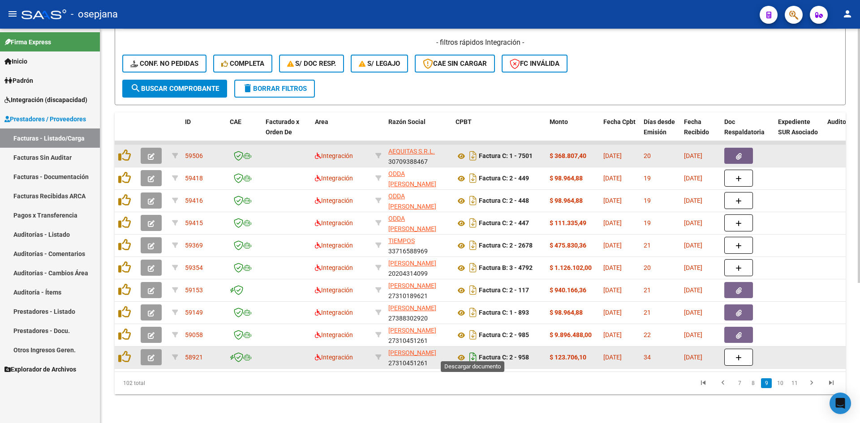
click at [471, 353] on icon "Descargar documento" at bounding box center [473, 357] width 12 height 14
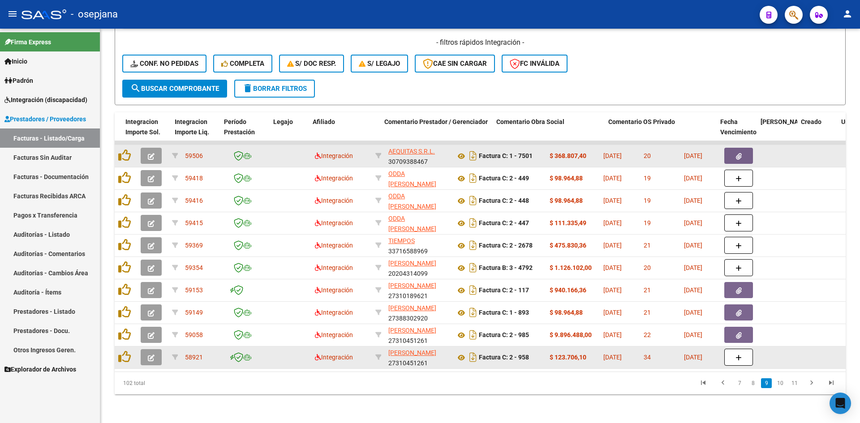
scroll to position [0, 1176]
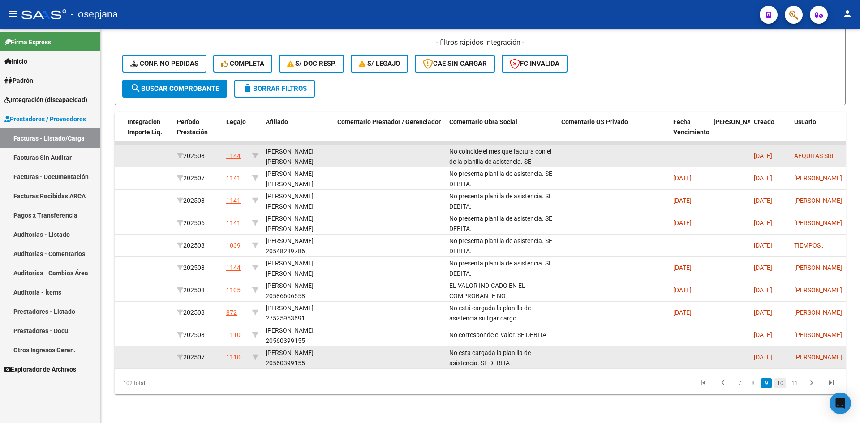
click at [781, 380] on link "10" at bounding box center [780, 383] width 12 height 10
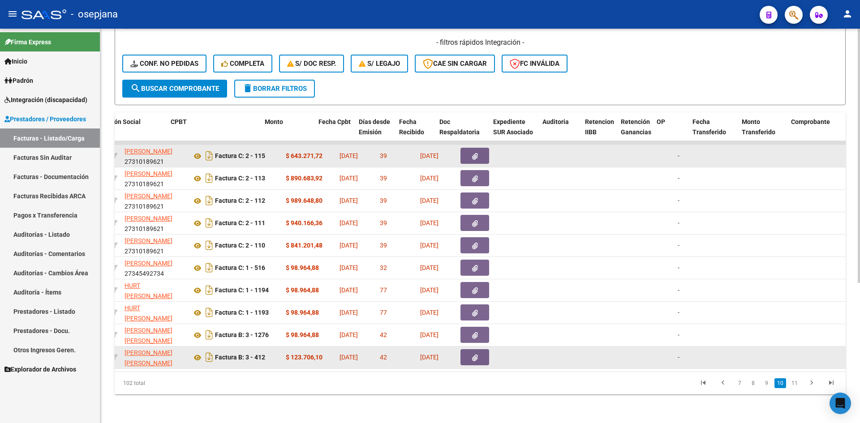
scroll to position [0, 0]
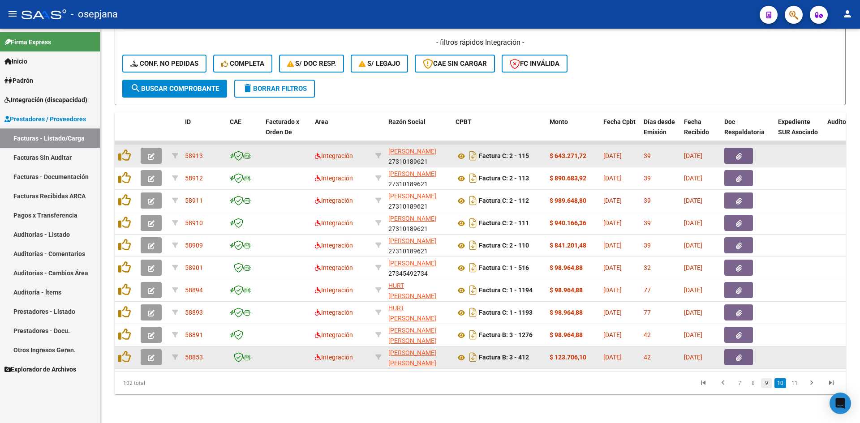
click at [763, 384] on link "9" at bounding box center [766, 383] width 11 height 10
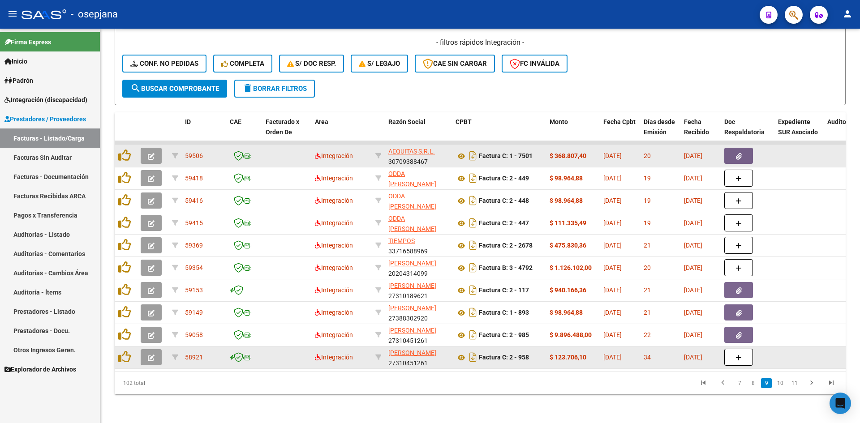
click at [155, 350] on button "button" at bounding box center [151, 357] width 21 height 16
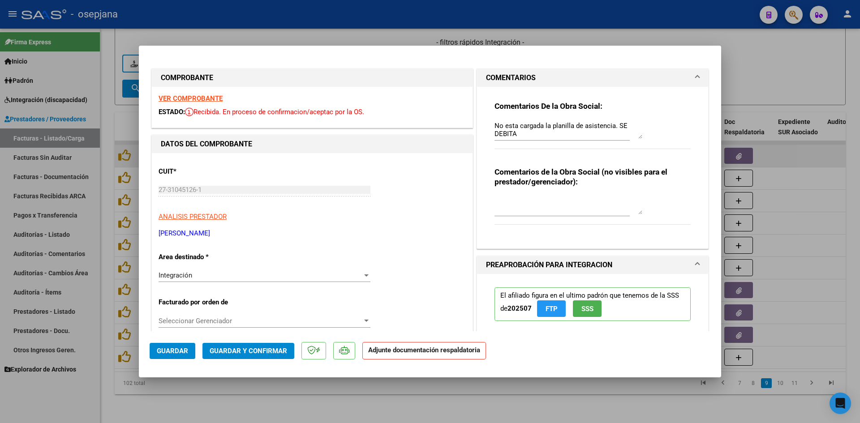
click at [786, 73] on div at bounding box center [430, 211] width 860 height 423
type input "$ 0,00"
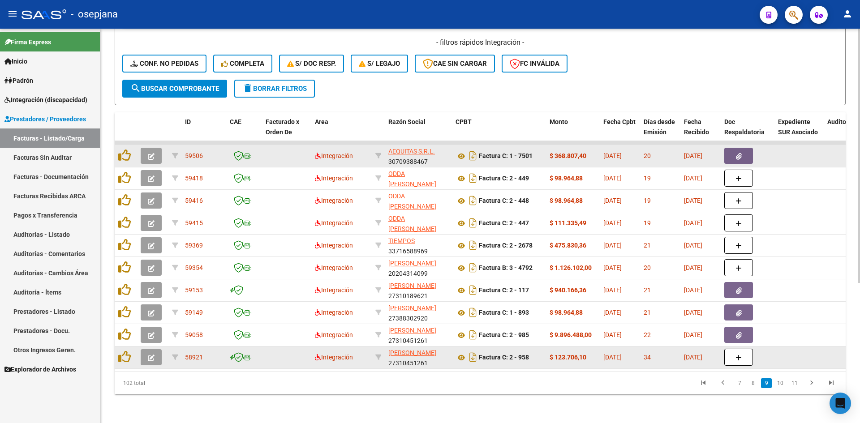
drag, startPoint x: 157, startPoint y: 344, endPoint x: 167, endPoint y: 344, distance: 10.3
click at [167, 347] on datatable-body-cell at bounding box center [152, 358] width 31 height 22
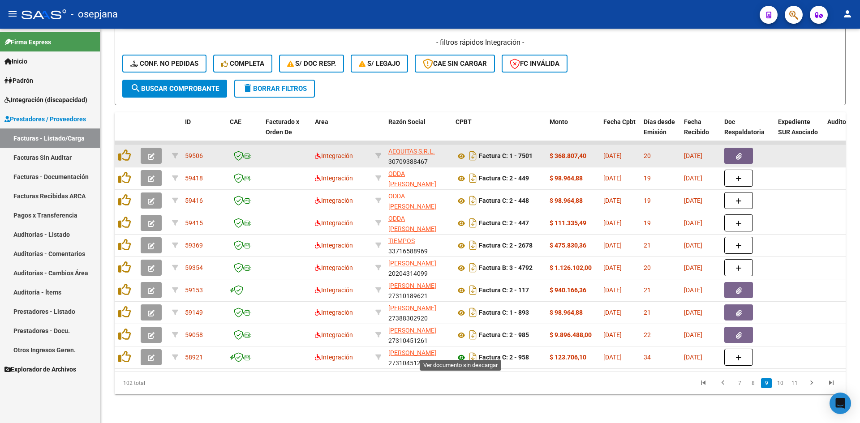
click at [462, 352] on icon at bounding box center [461, 357] width 12 height 11
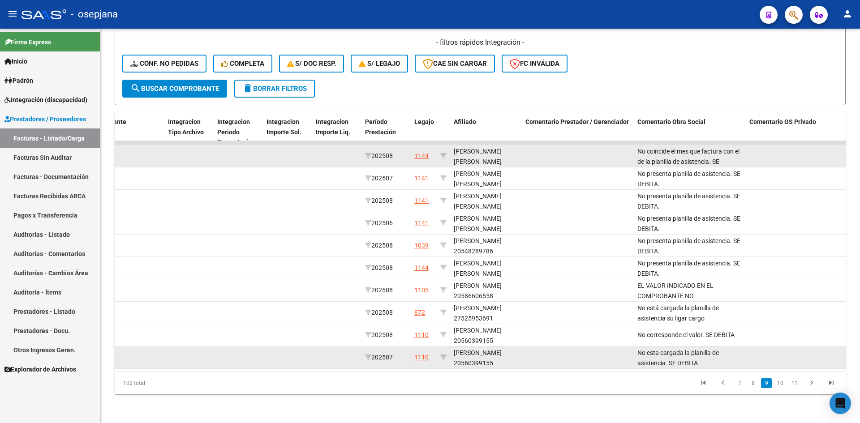
drag, startPoint x: 716, startPoint y: 353, endPoint x: 635, endPoint y: 345, distance: 81.4
click at [635, 347] on datatable-body-cell "No esta cargada la planilla de asistencia. SE DEBITA" at bounding box center [690, 358] width 112 height 22
copy span "No esta cargada la planilla de asistencia. SE DEBITA"
